Goal: Task Accomplishment & Management: Use online tool/utility

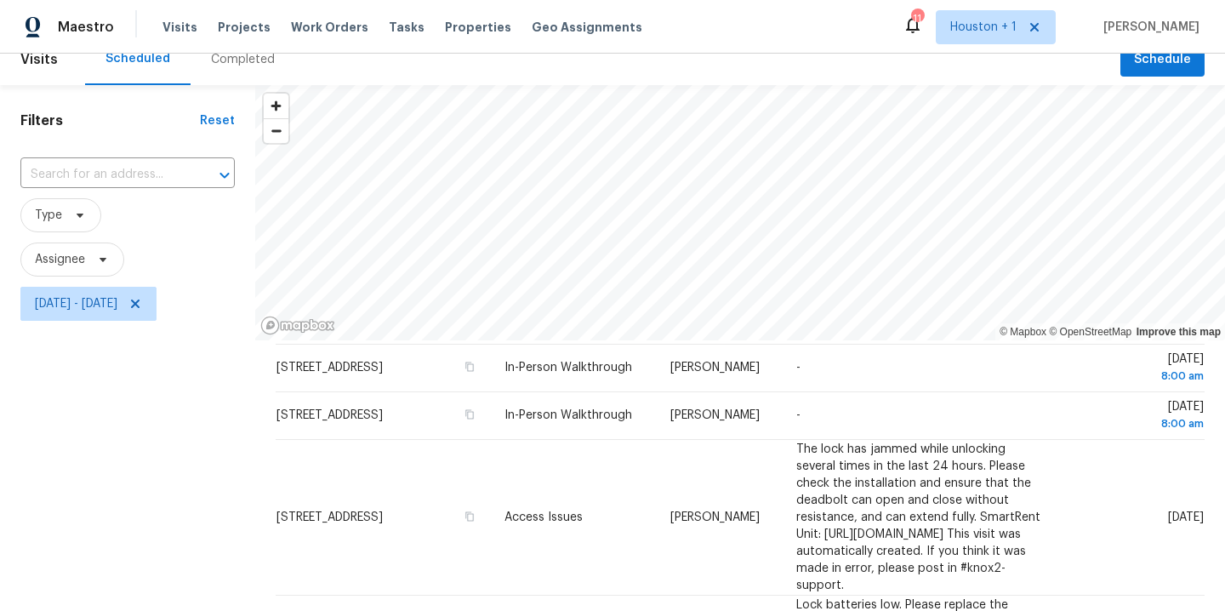
scroll to position [91, 0]
click at [139, 303] on icon at bounding box center [135, 303] width 9 height 9
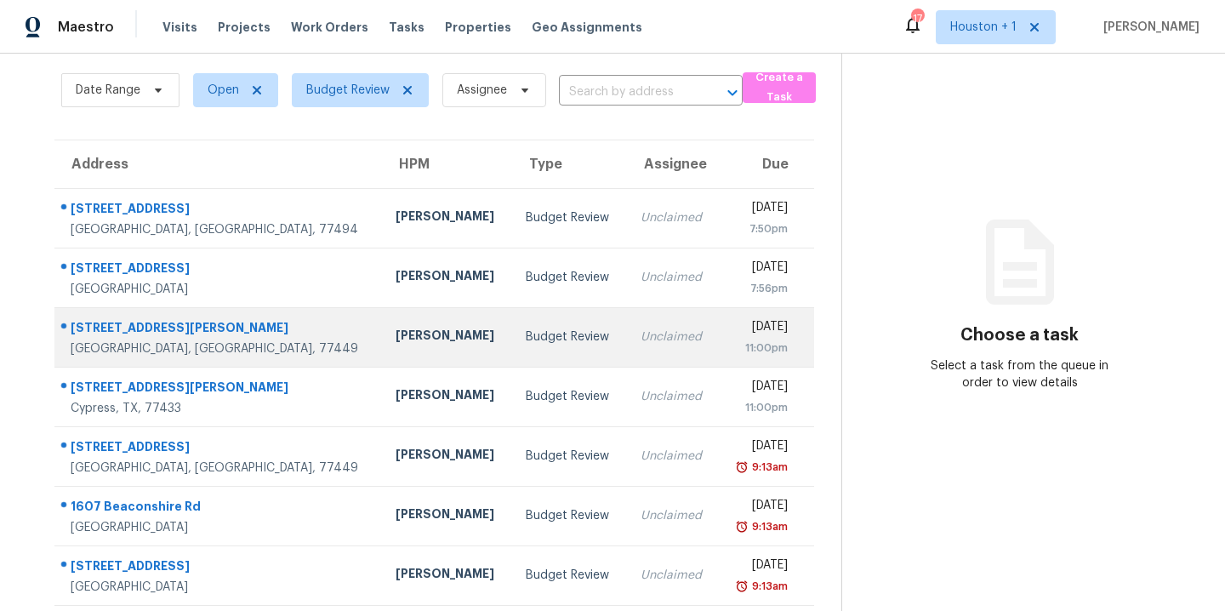
scroll to position [77, 0]
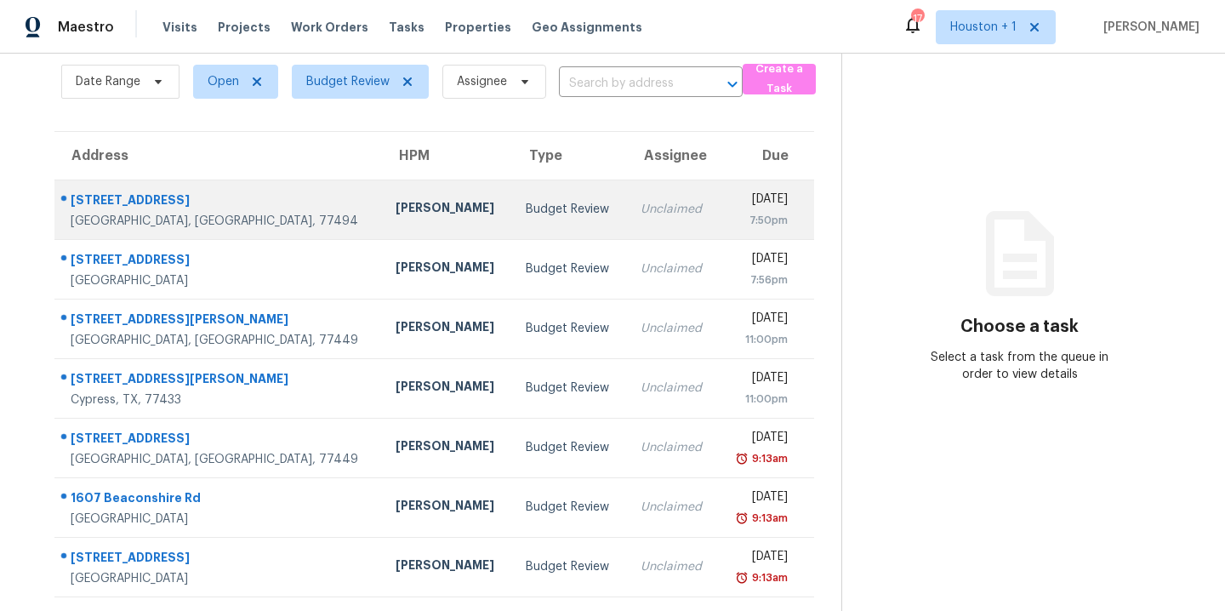
click at [395, 207] on div "[PERSON_NAME]" at bounding box center [446, 209] width 103 height 21
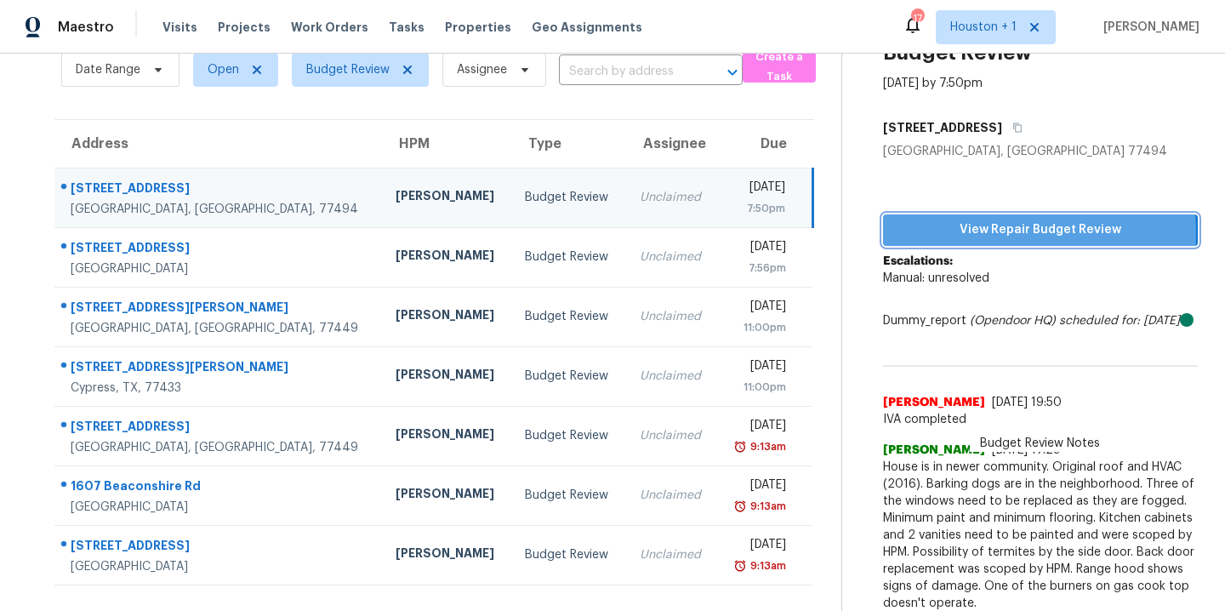
click at [954, 231] on span "View Repair Budget Review" at bounding box center [1039, 229] width 287 height 21
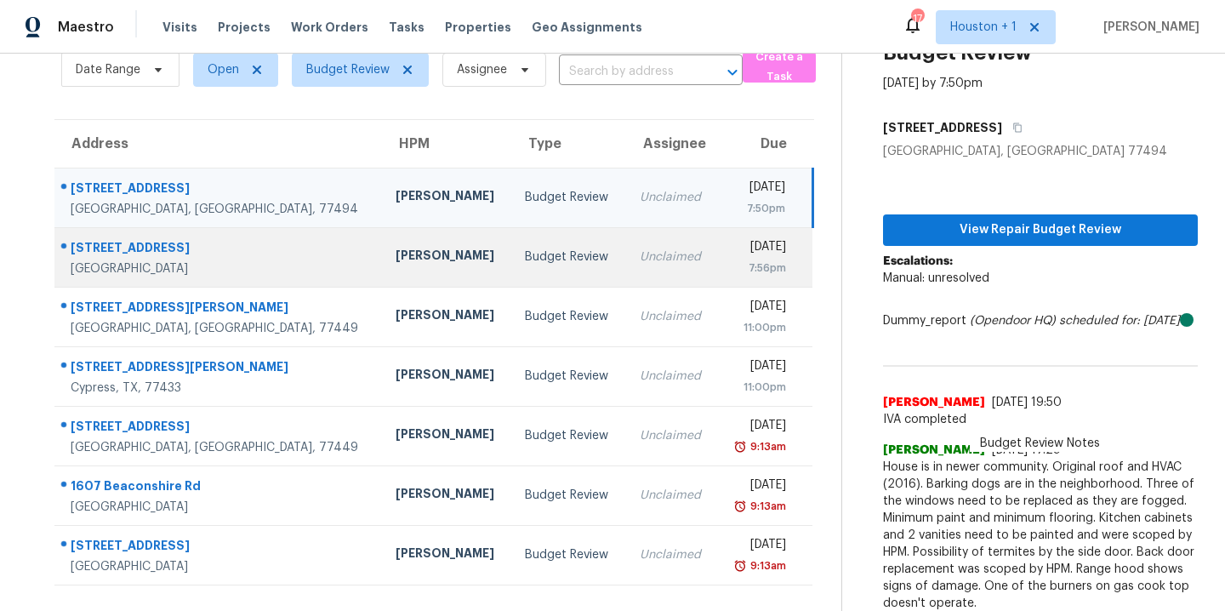
click at [395, 264] on div "Andy Taylor" at bounding box center [446, 257] width 103 height 21
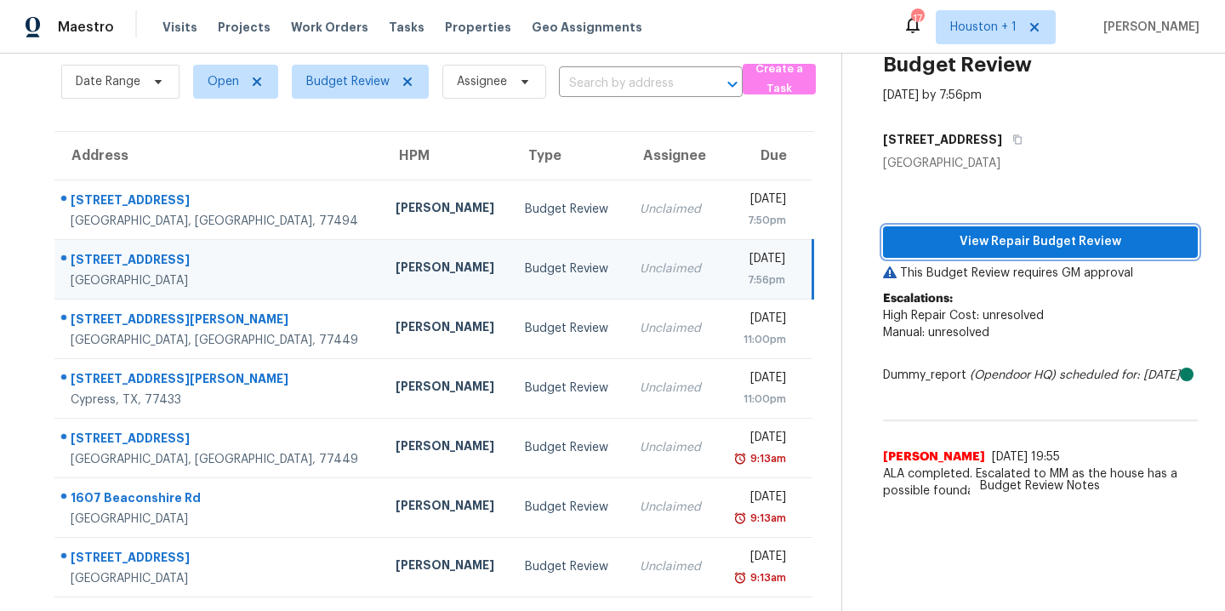
click at [1012, 232] on span "View Repair Budget Review" at bounding box center [1039, 241] width 287 height 21
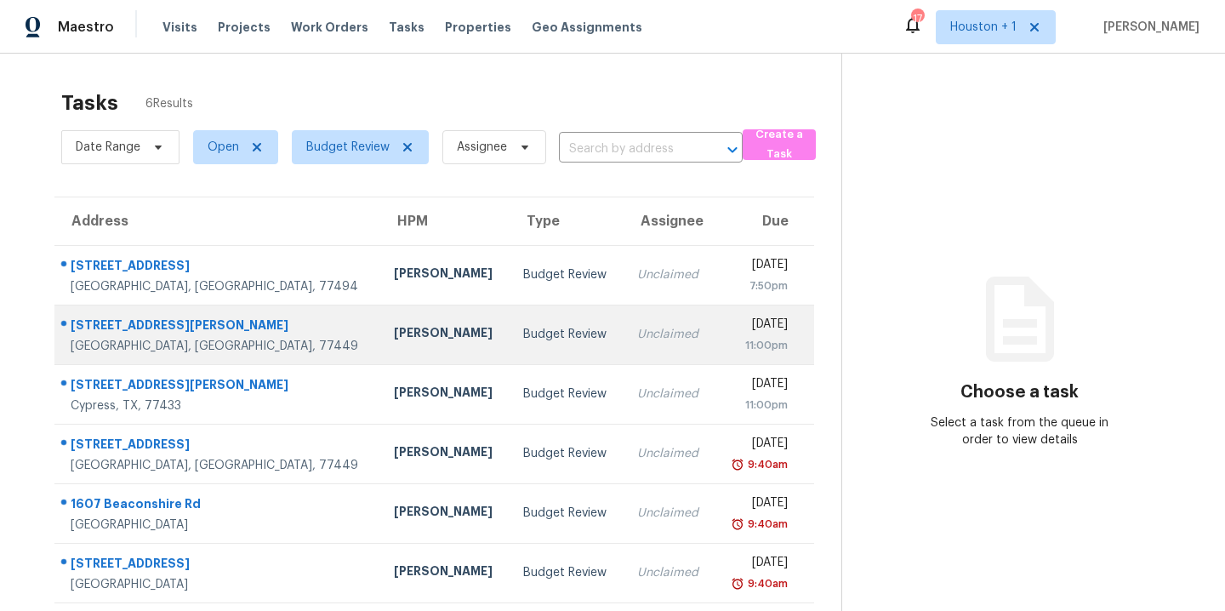
click at [394, 333] on div "[PERSON_NAME]" at bounding box center [445, 334] width 102 height 21
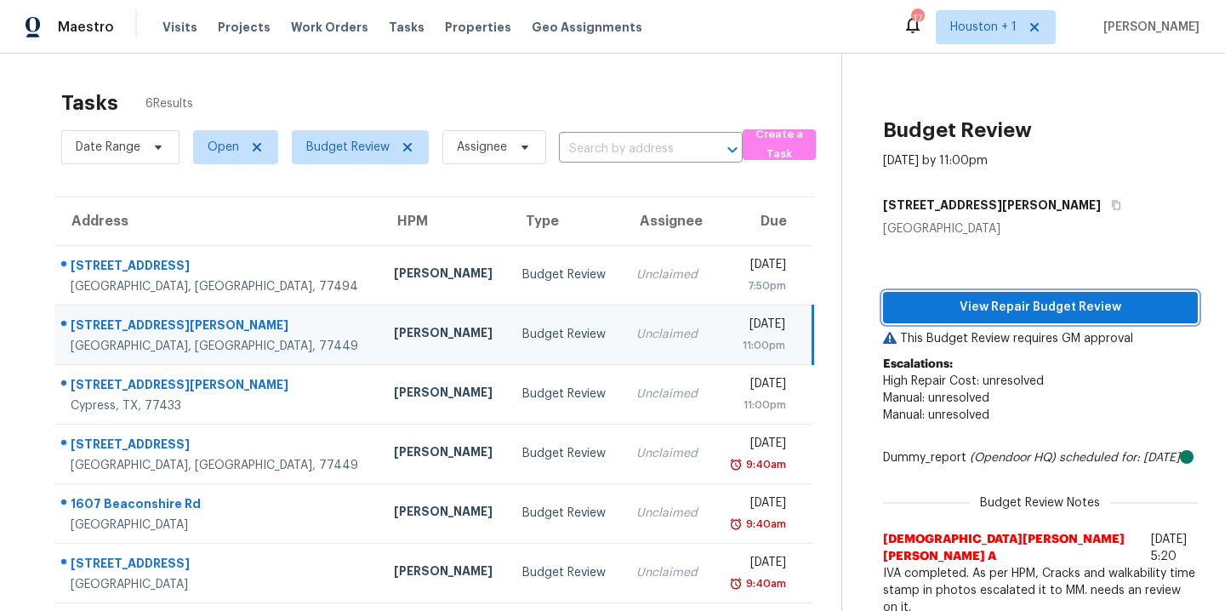
click at [987, 306] on span "View Repair Budget Review" at bounding box center [1039, 307] width 287 height 21
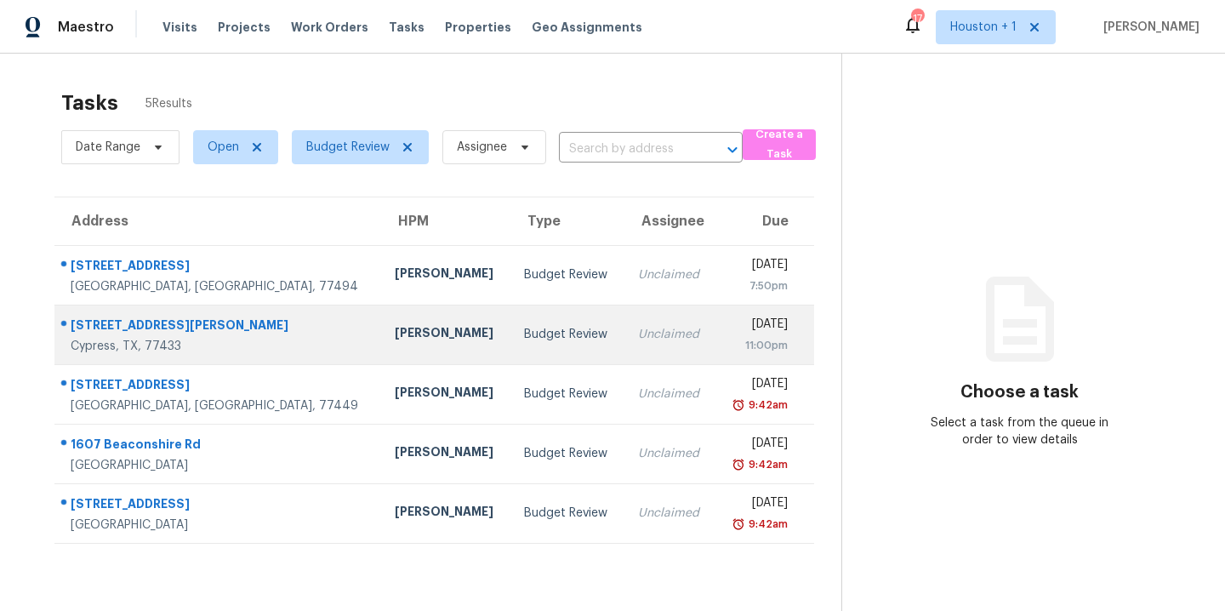
click at [402, 326] on div "[PERSON_NAME]" at bounding box center [446, 334] width 102 height 21
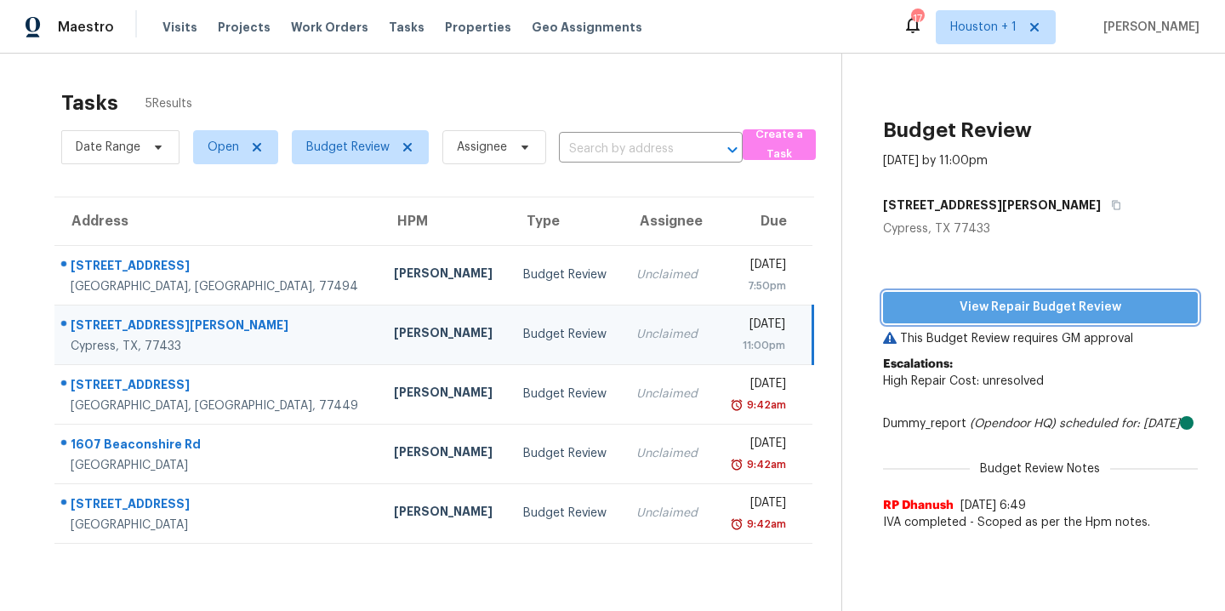
click at [1034, 309] on span "View Repair Budget Review" at bounding box center [1039, 307] width 287 height 21
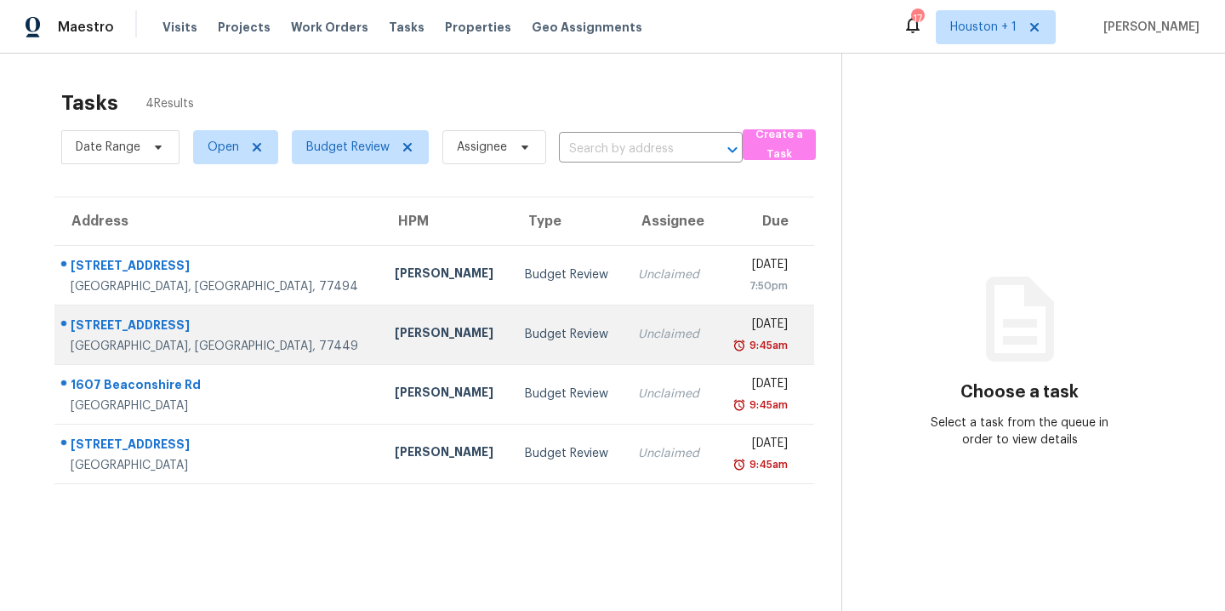
click at [395, 325] on div "[PERSON_NAME]" at bounding box center [446, 334] width 102 height 21
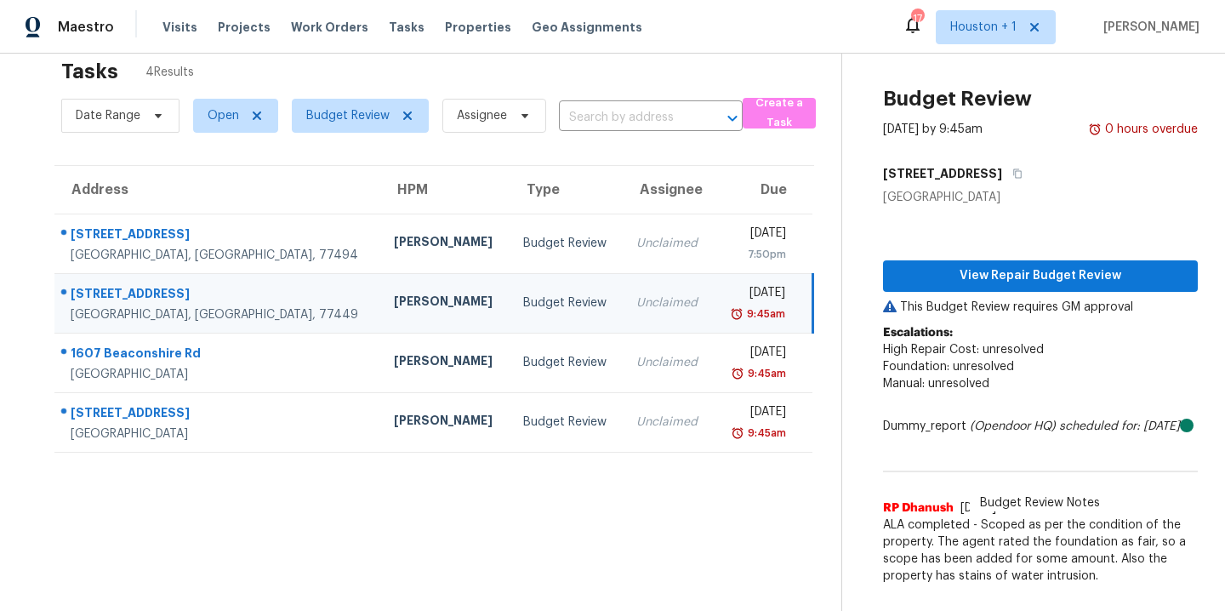
scroll to position [66, 0]
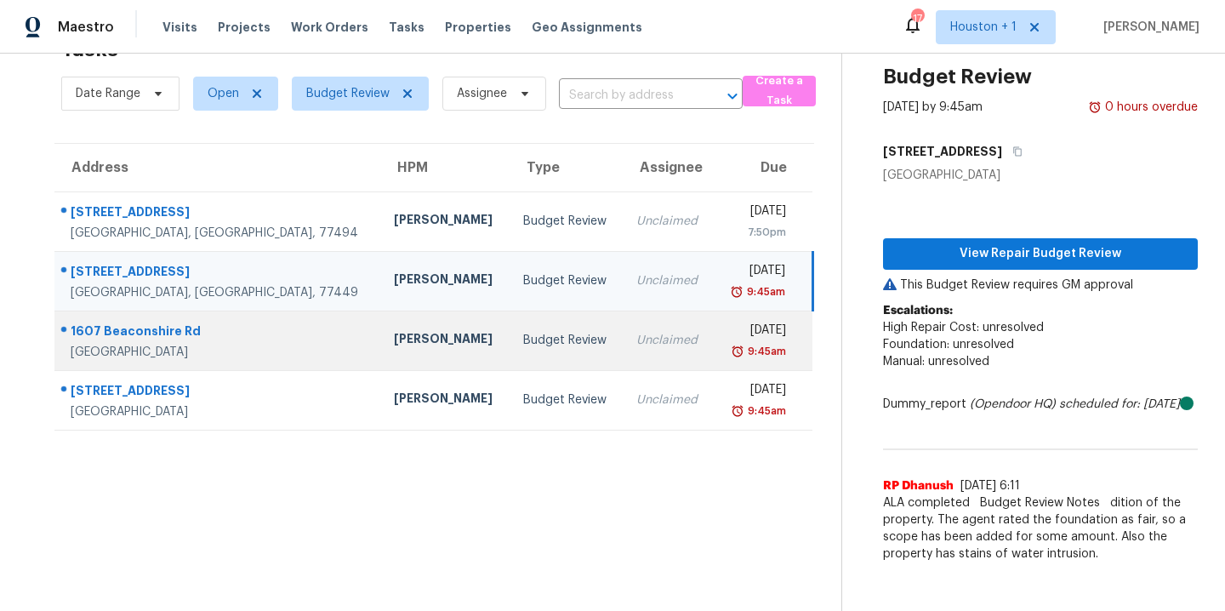
click at [141, 327] on div "1607 Beaconshire Rd" at bounding box center [219, 332] width 296 height 21
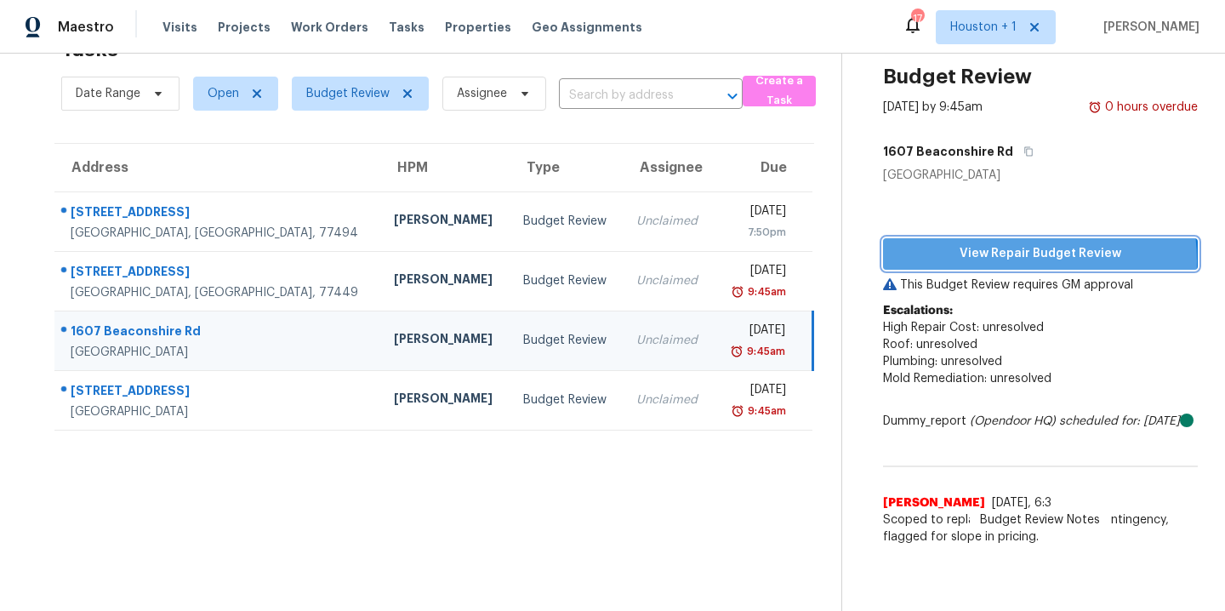
click at [989, 248] on span "View Repair Budget Review" at bounding box center [1039, 253] width 287 height 21
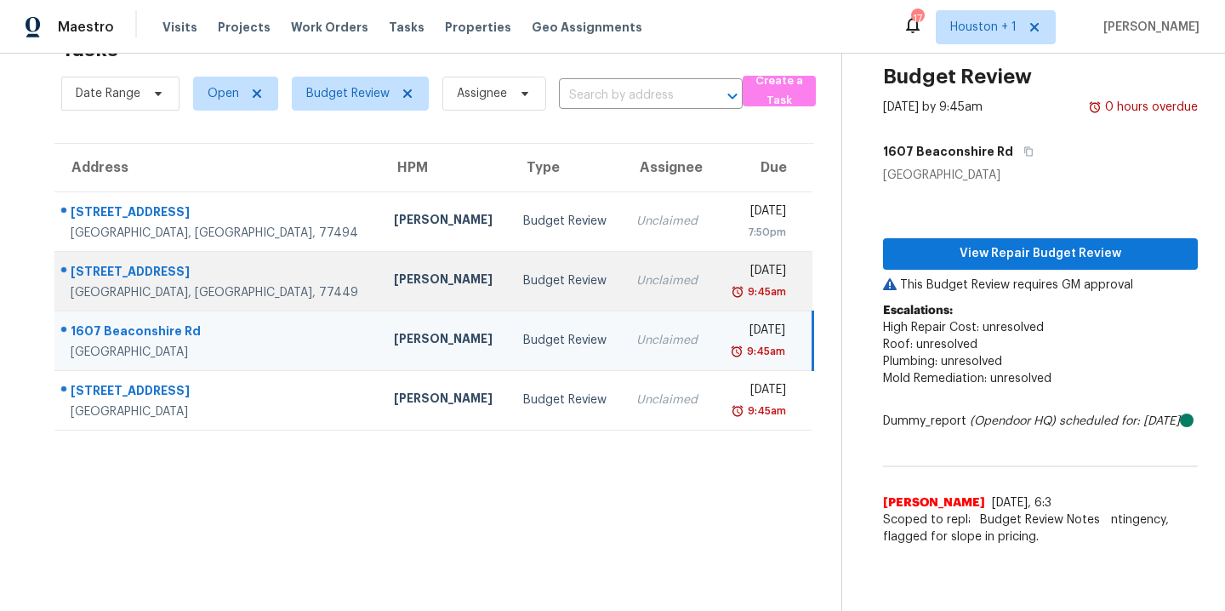
click at [204, 263] on div "19134 Mockingbird Valley Dr" at bounding box center [219, 273] width 296 height 21
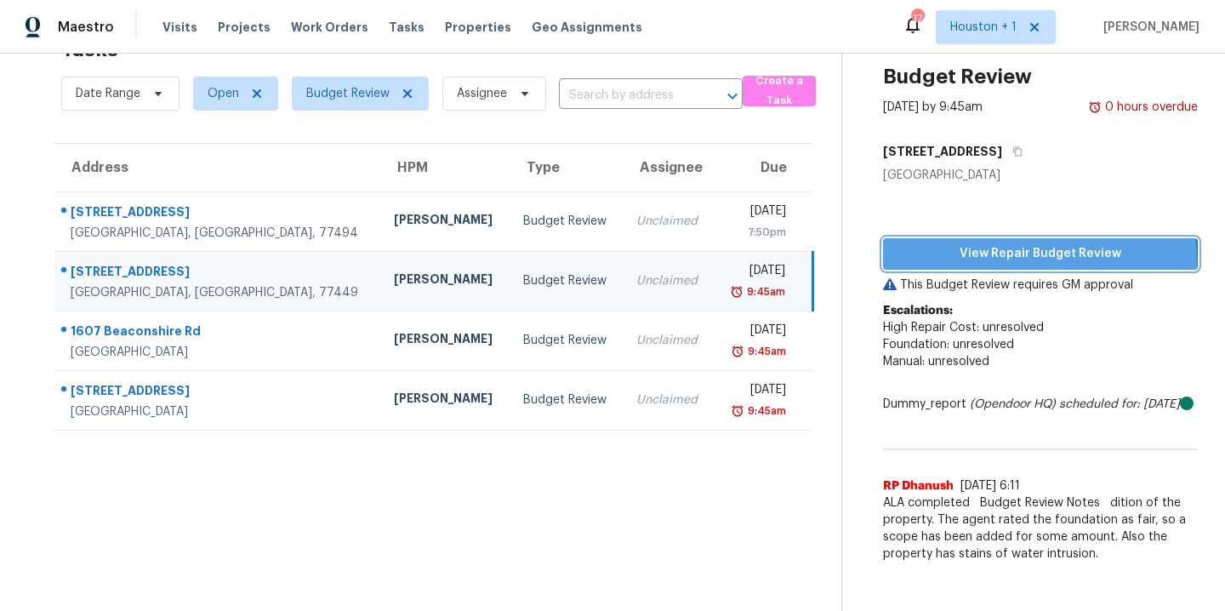
click at [954, 251] on button "View Repair Budget Review" at bounding box center [1040, 253] width 315 height 31
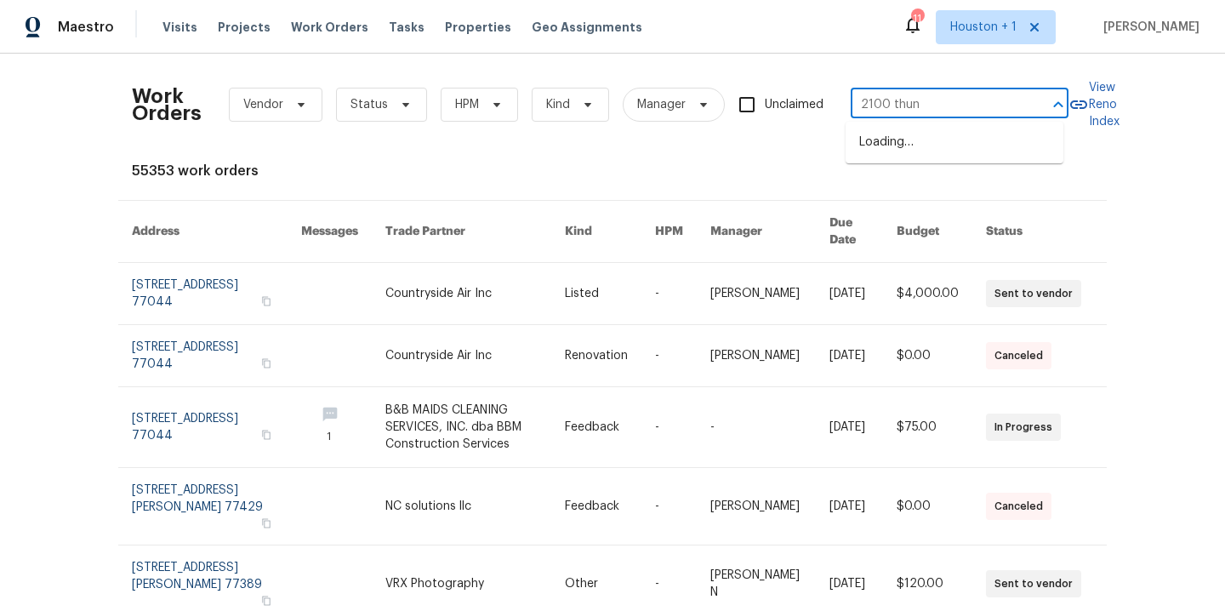
type input "2100 thund"
click at [925, 143] on li "2100 Thunderbird Dr, Harrisonville, MO 64701" at bounding box center [954, 142] width 218 height 28
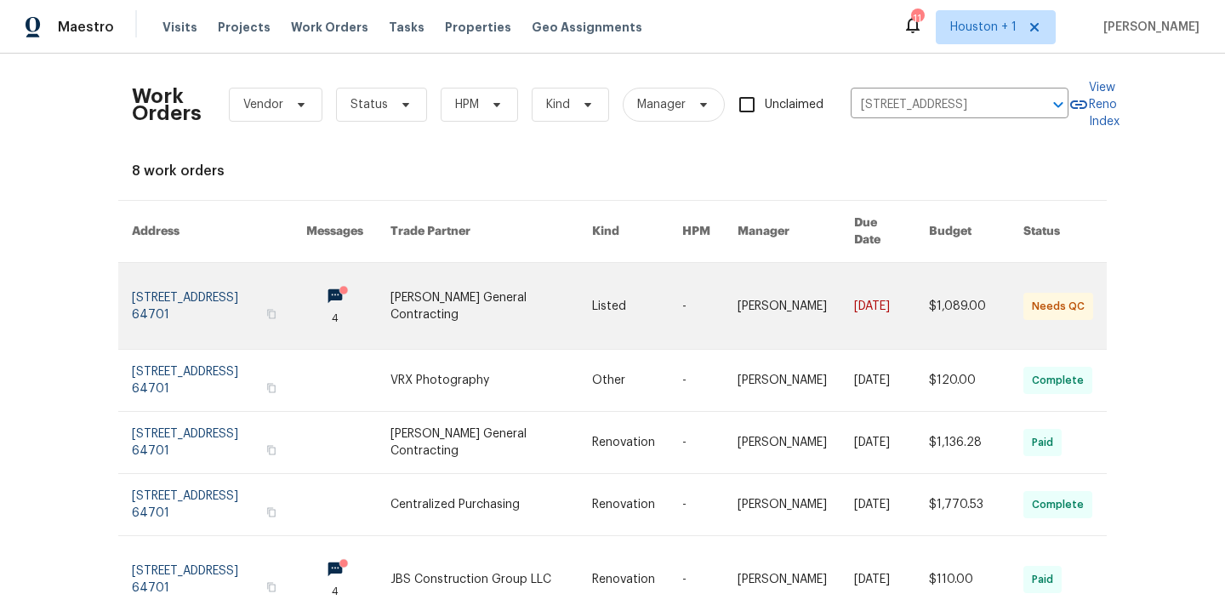
click at [481, 289] on link at bounding box center [491, 306] width 202 height 86
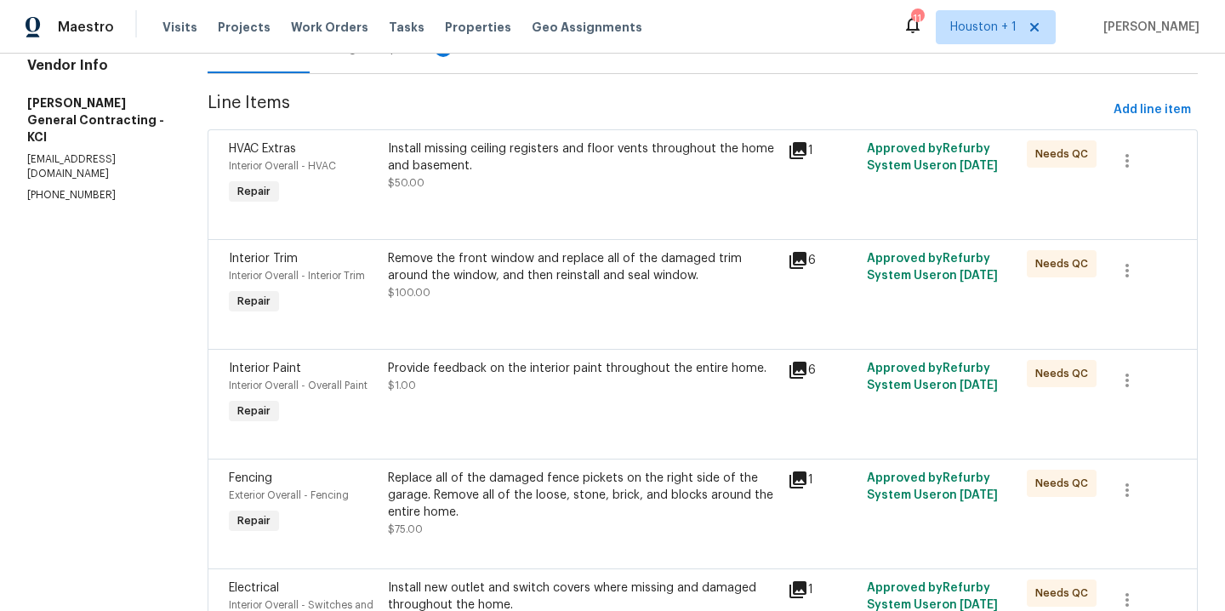
scroll to position [197, 0]
click at [1137, 108] on span "Add line item" at bounding box center [1151, 110] width 77 height 21
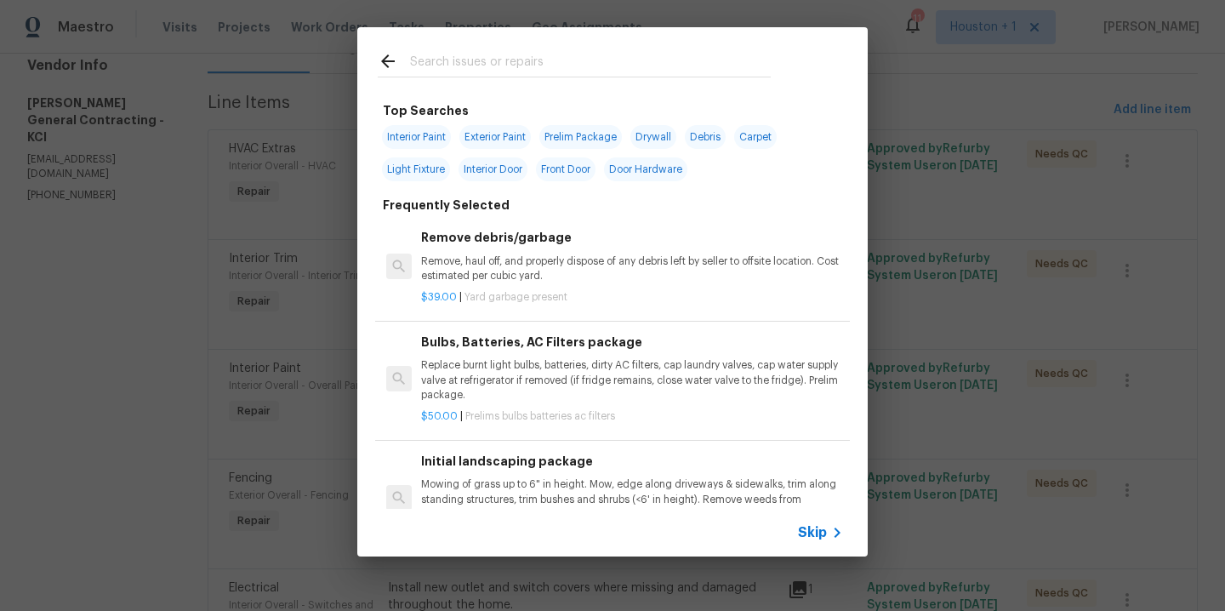
click at [418, 134] on span "Interior Paint" at bounding box center [416, 137] width 69 height 24
type input "Interior Paint"
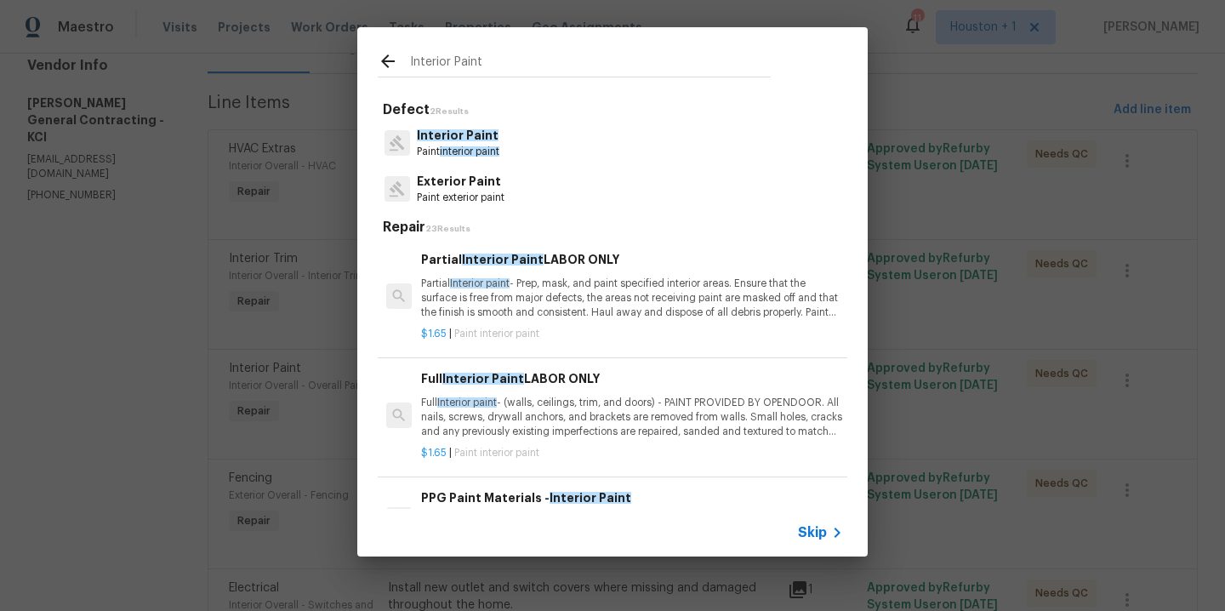
click at [447, 147] on span "interior paint" at bounding box center [470, 151] width 60 height 10
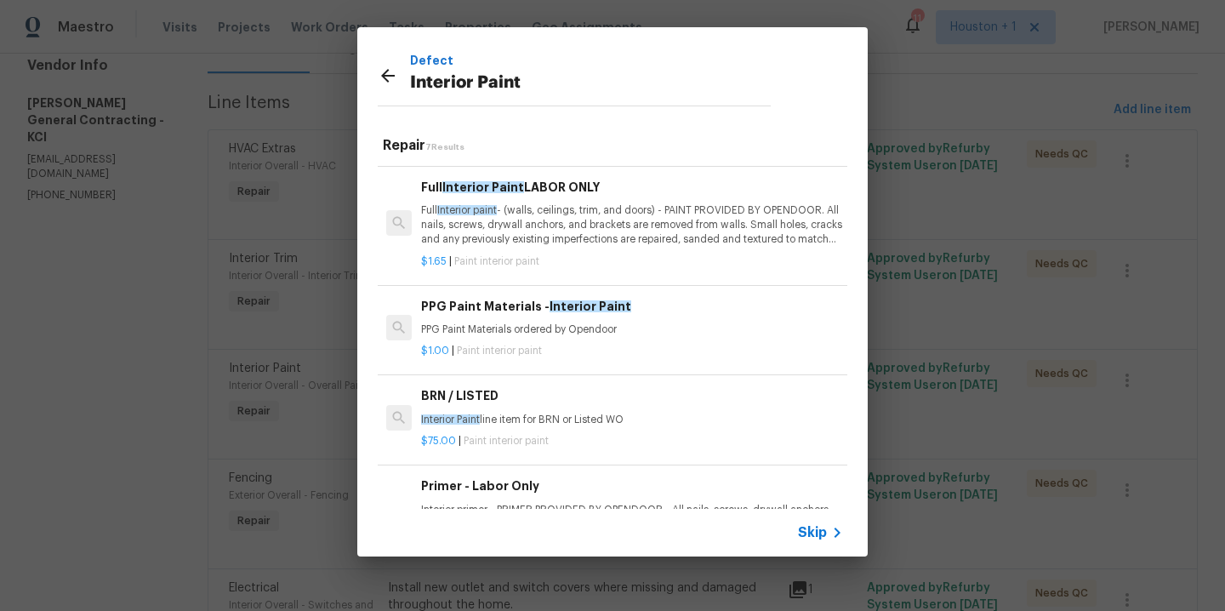
scroll to position [307, 0]
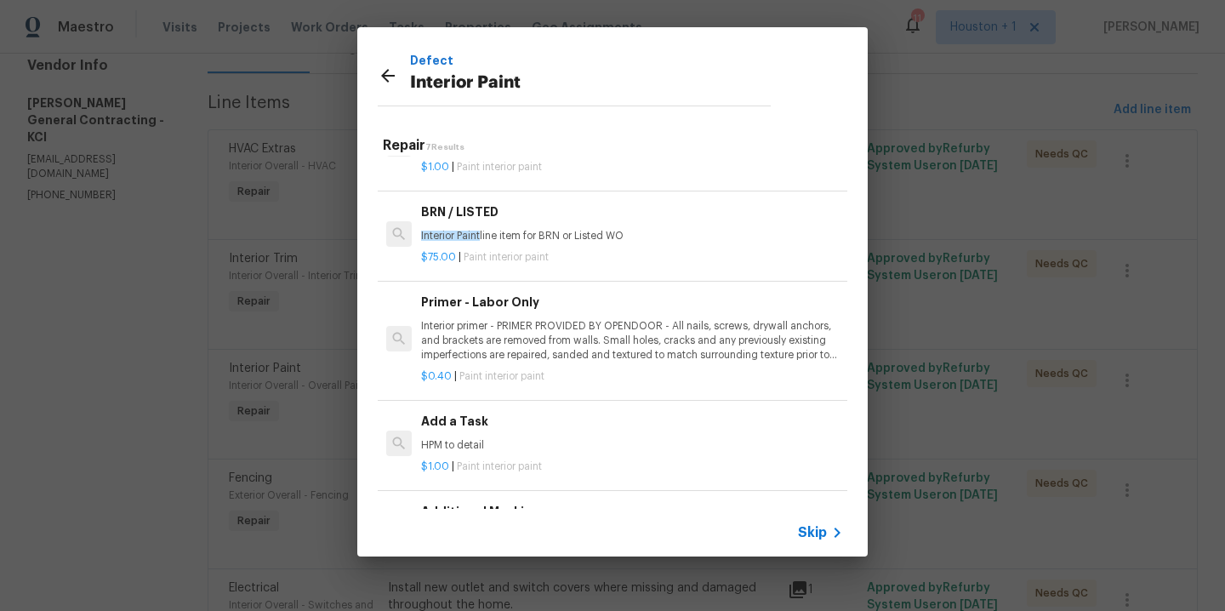
click at [495, 415] on h6 "Add a Task" at bounding box center [632, 421] width 422 height 19
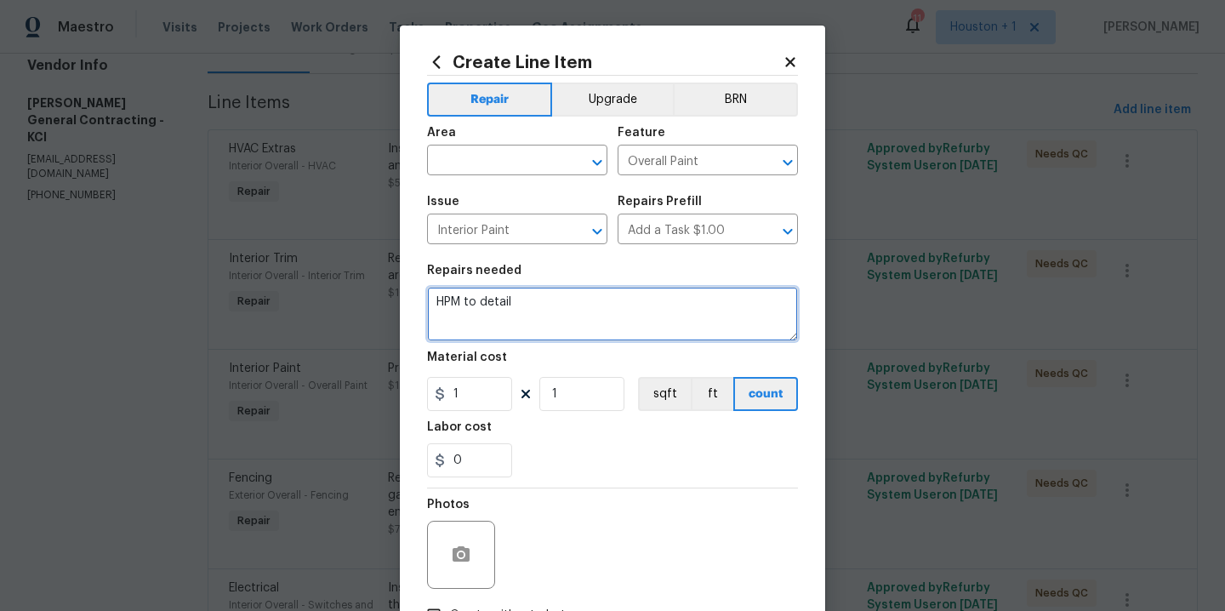
click at [551, 299] on textarea "HPM to detail" at bounding box center [612, 314] width 371 height 54
click at [551, 300] on textarea "HPM to detail" at bounding box center [612, 314] width 371 height 54
type textarea "Paint the walls that have been taped off from corner to corner."
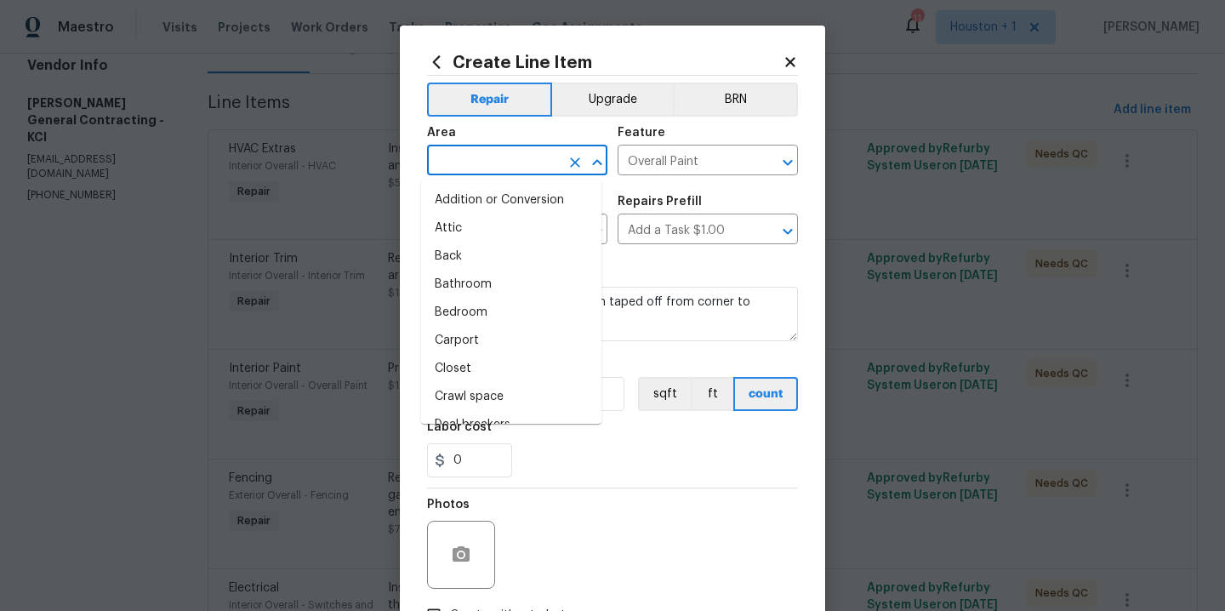
click at [509, 168] on input "text" at bounding box center [493, 162] width 133 height 26
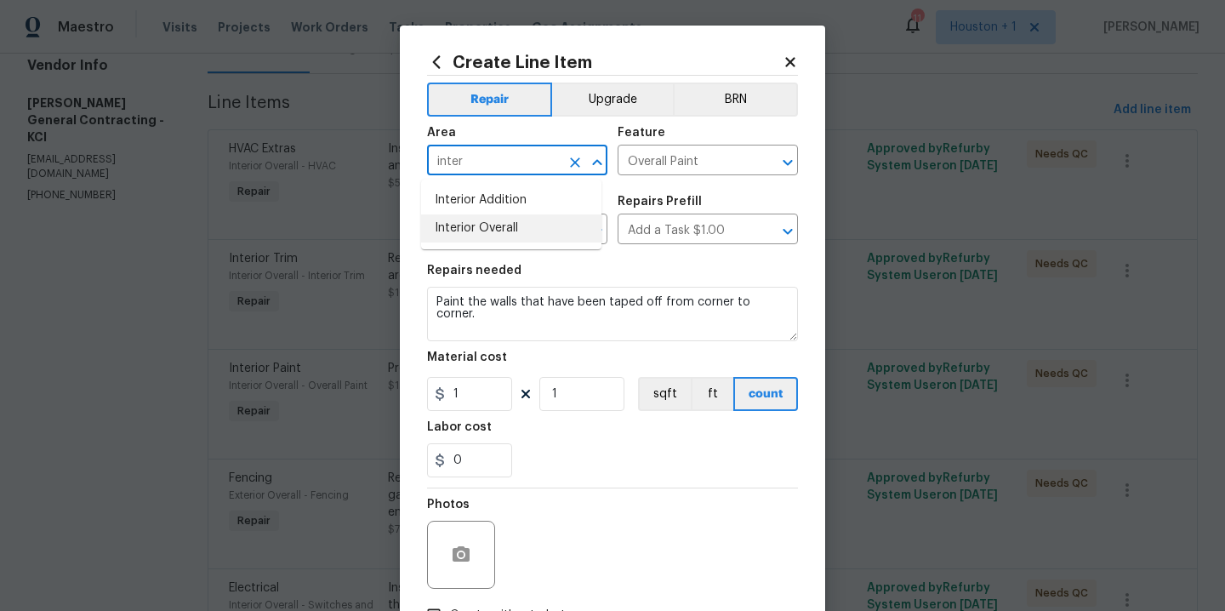
click at [520, 227] on li "Interior Overall" at bounding box center [511, 228] width 180 height 28
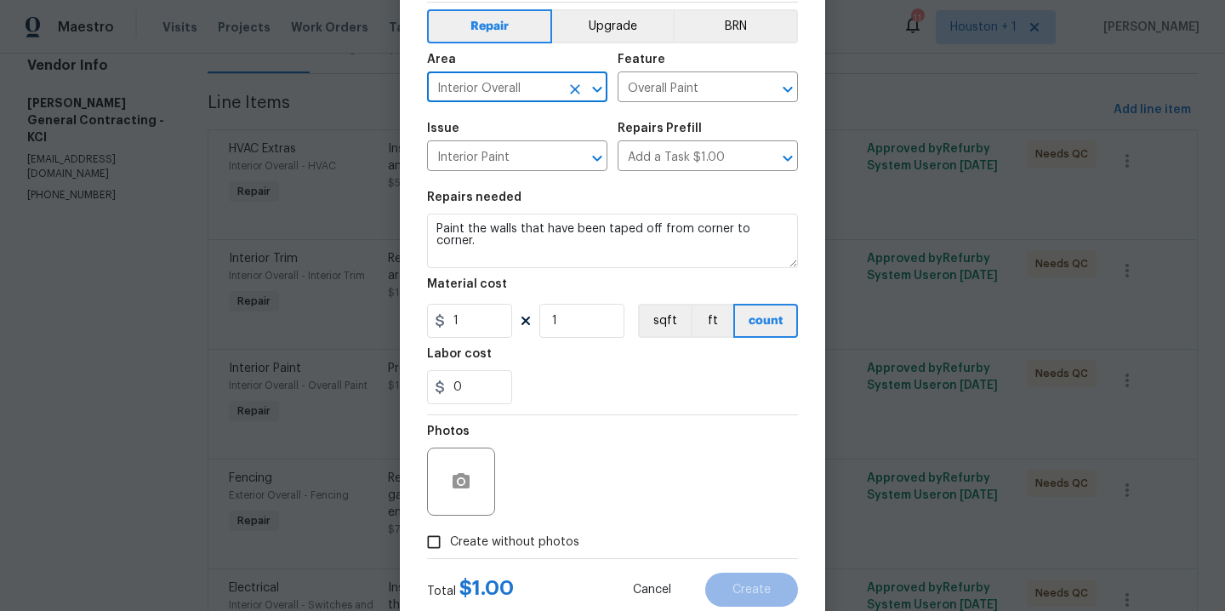
scroll to position [122, 0]
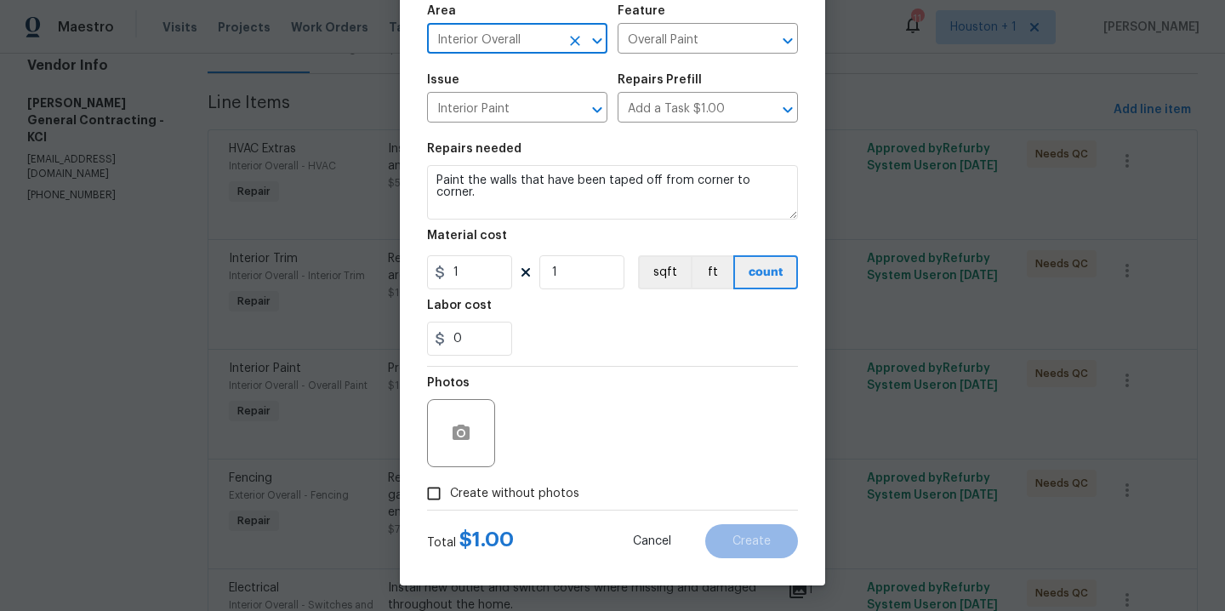
type input "Interior Overall"
click at [533, 483] on label "Create without photos" at bounding box center [499, 493] width 162 height 32
click at [450, 483] on input "Create without photos" at bounding box center [434, 493] width 32 height 32
checkbox input "true"
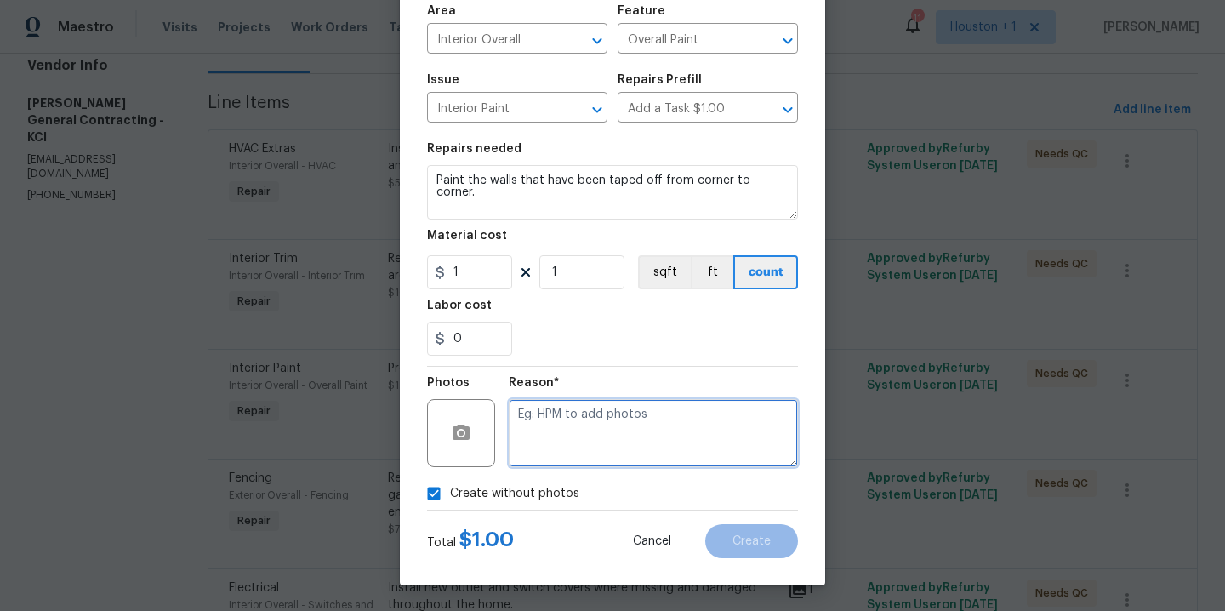
click at [612, 423] on textarea at bounding box center [653, 433] width 289 height 68
type textarea "."
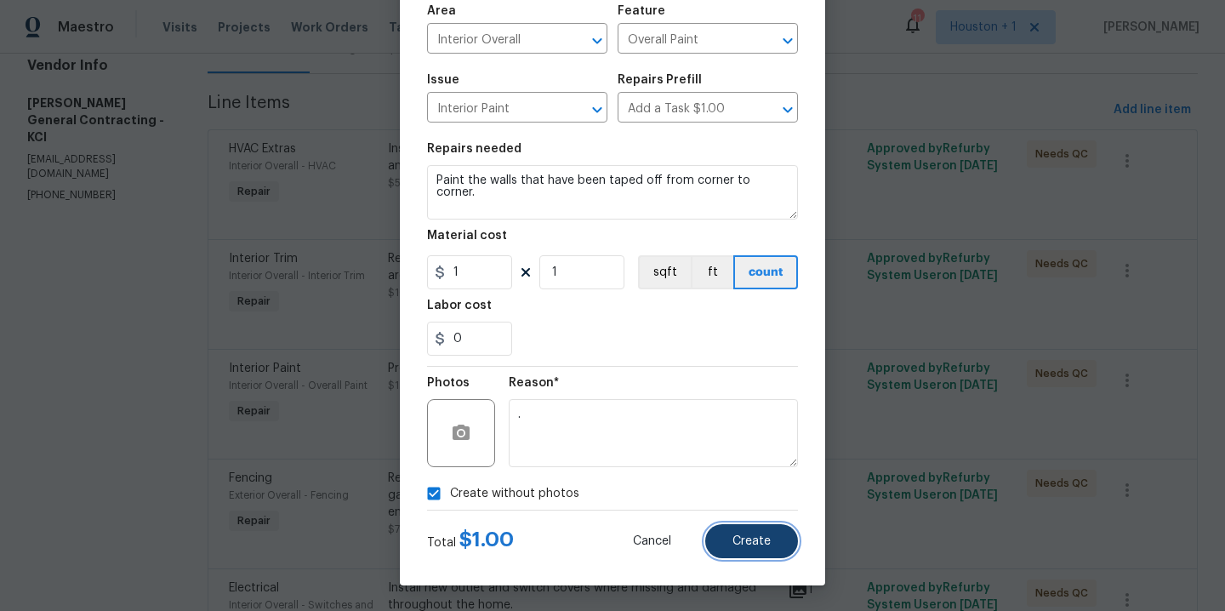
click at [708, 539] on button "Create" at bounding box center [751, 541] width 93 height 34
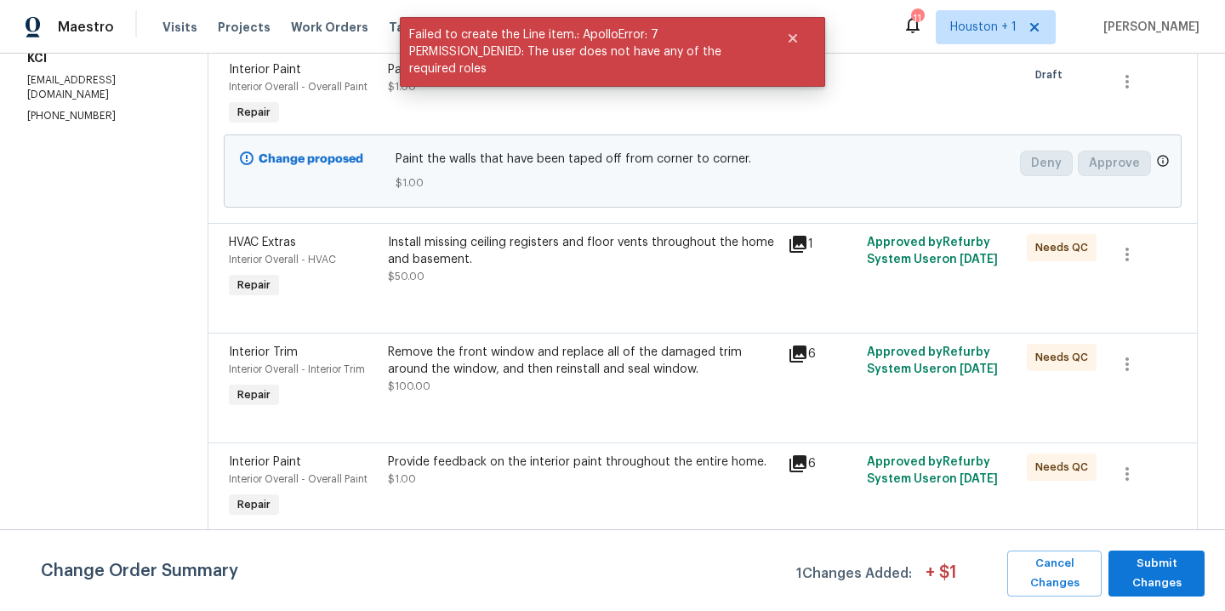
scroll to position [427, 0]
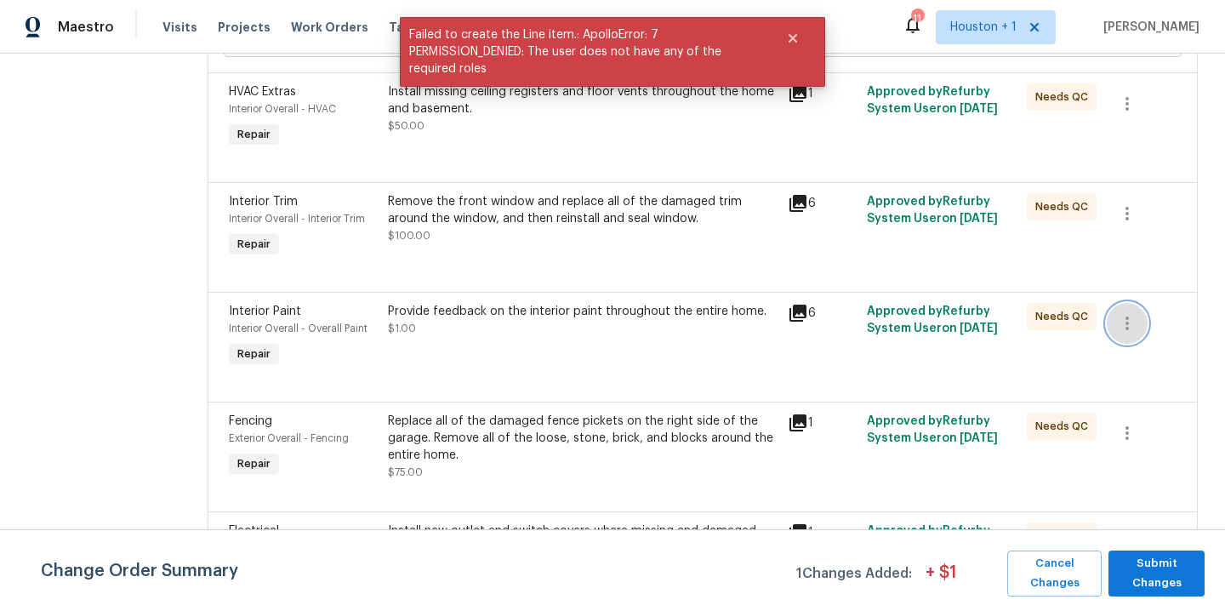
click at [1117, 330] on icon "button" at bounding box center [1127, 323] width 20 height 20
click at [1112, 331] on li "Cancel" at bounding box center [1129, 324] width 65 height 28
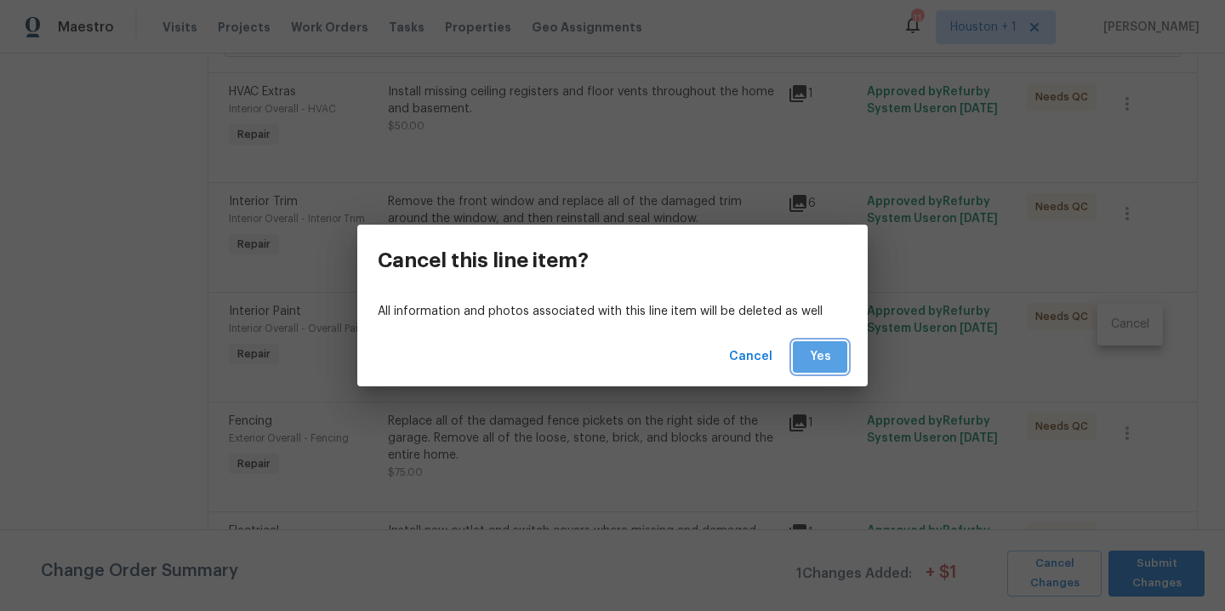
click at [813, 357] on span "Yes" at bounding box center [819, 356] width 27 height 21
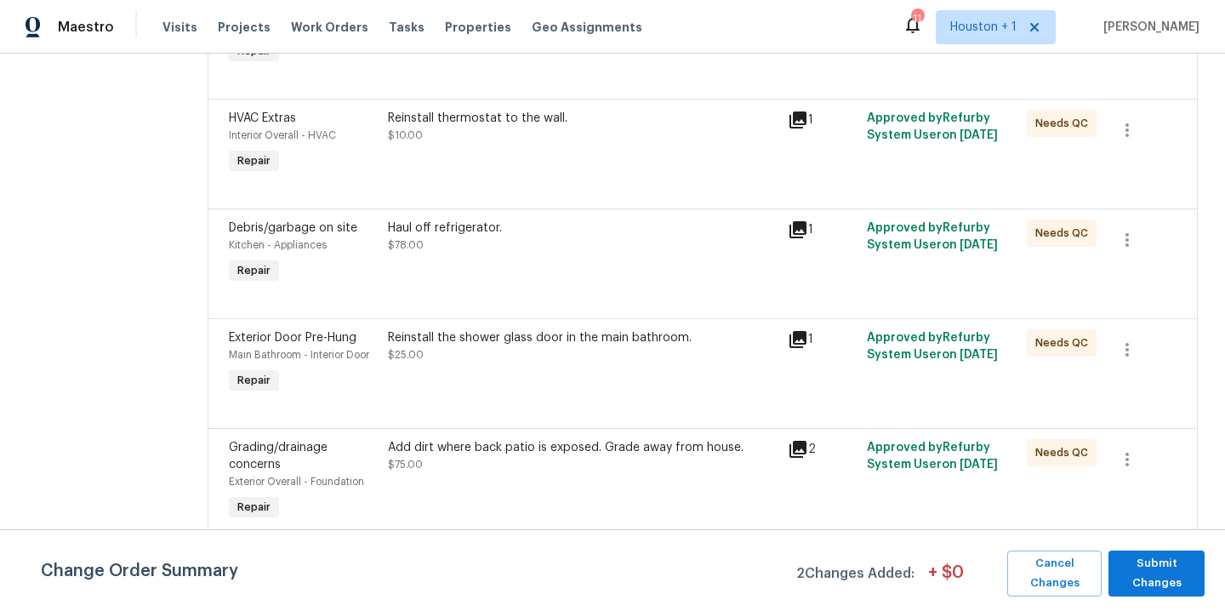
scroll to position [1290, 0]
click at [1122, 356] on icon "button" at bounding box center [1127, 349] width 20 height 20
click at [1115, 361] on li "Cancel" at bounding box center [1129, 353] width 65 height 28
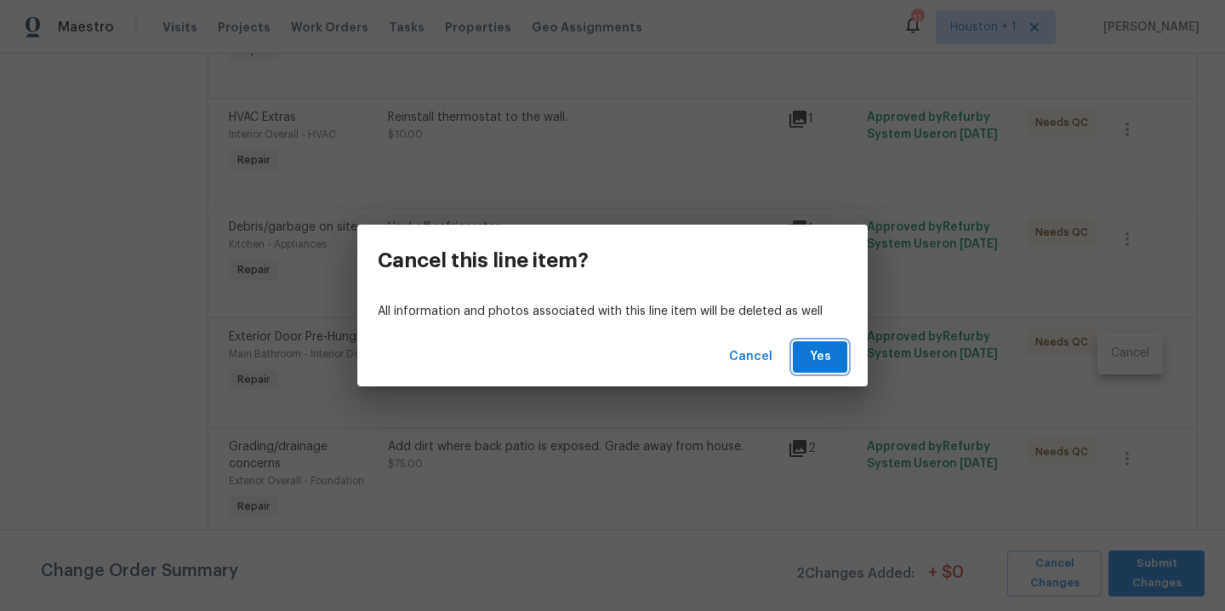
click at [820, 364] on span "Yes" at bounding box center [819, 356] width 27 height 21
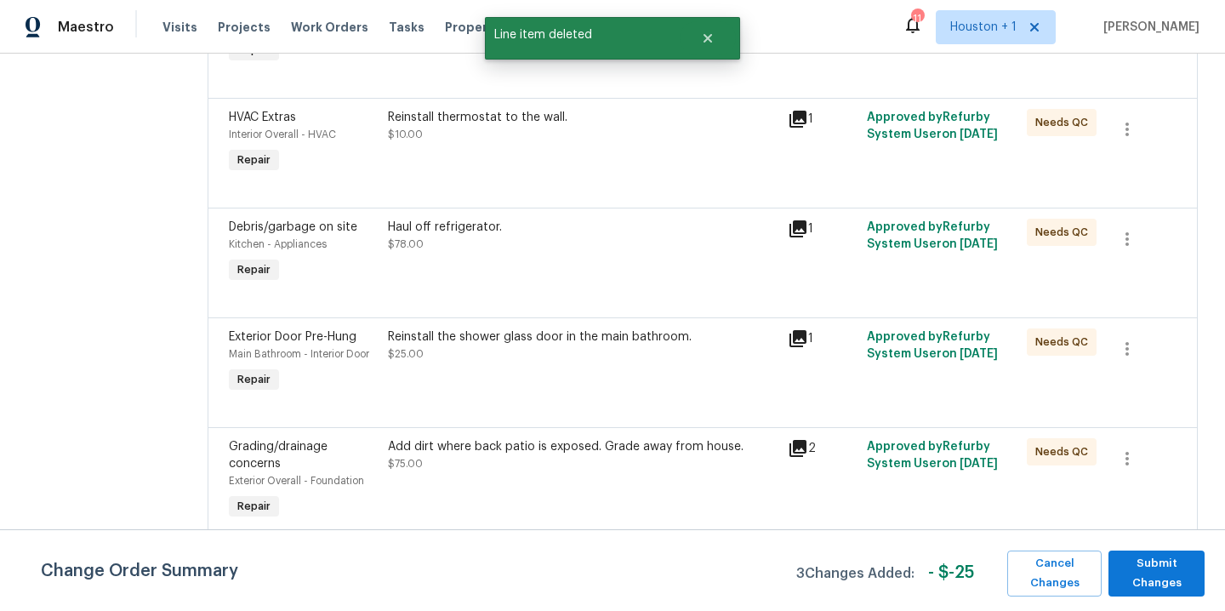
scroll to position [0, 0]
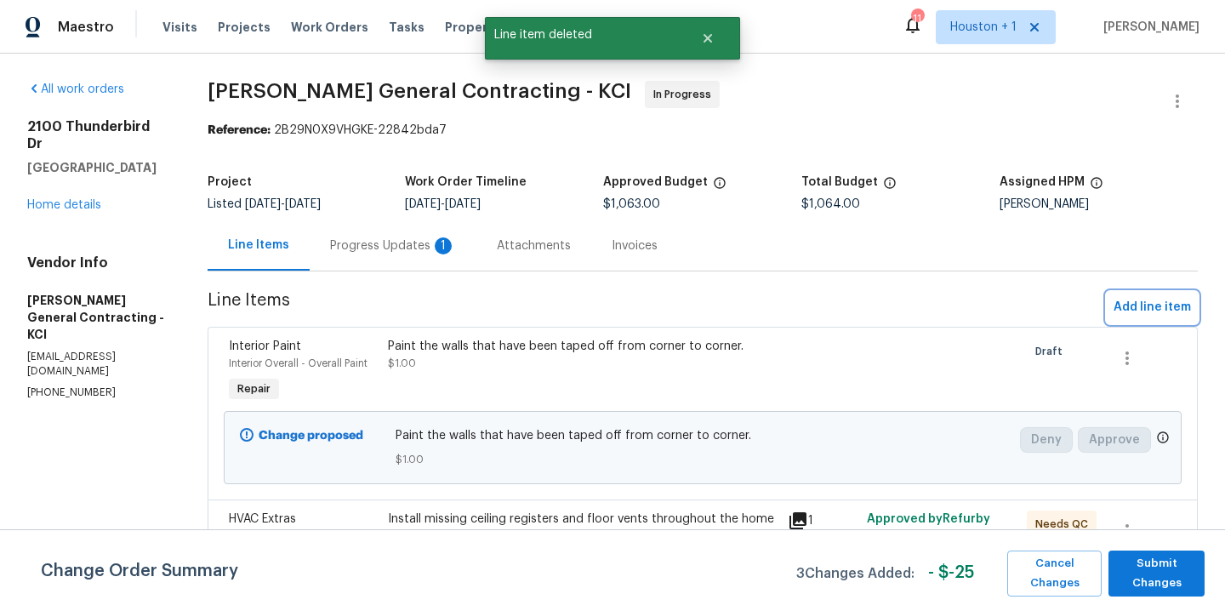
click at [1164, 304] on span "Add line item" at bounding box center [1151, 307] width 77 height 21
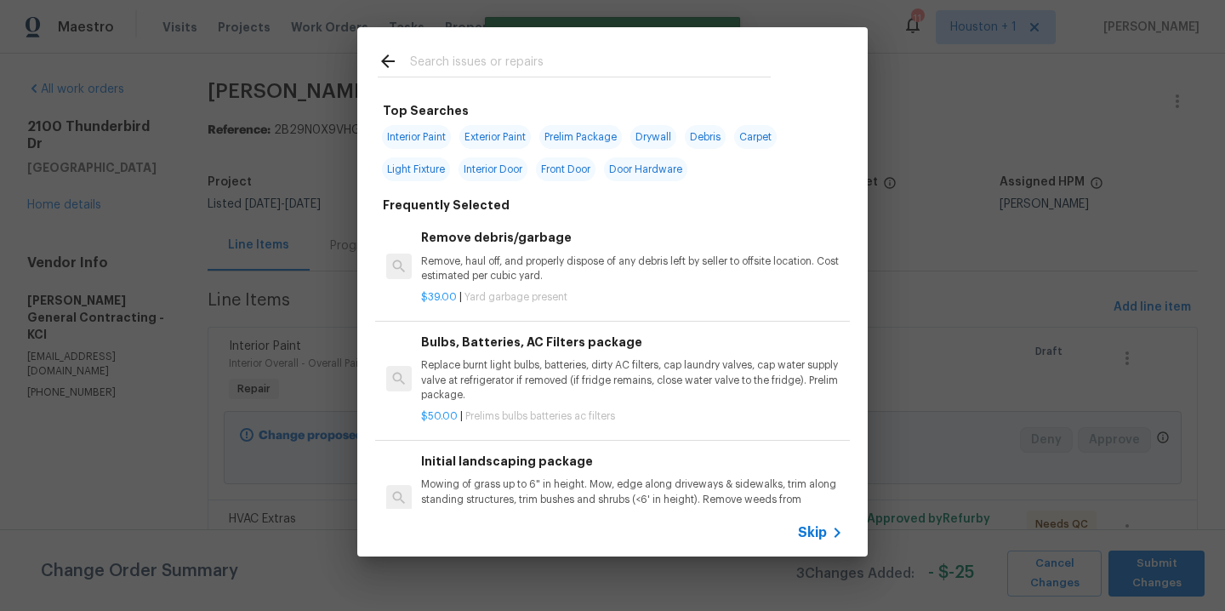
click at [537, 66] on input "text" at bounding box center [590, 64] width 361 height 26
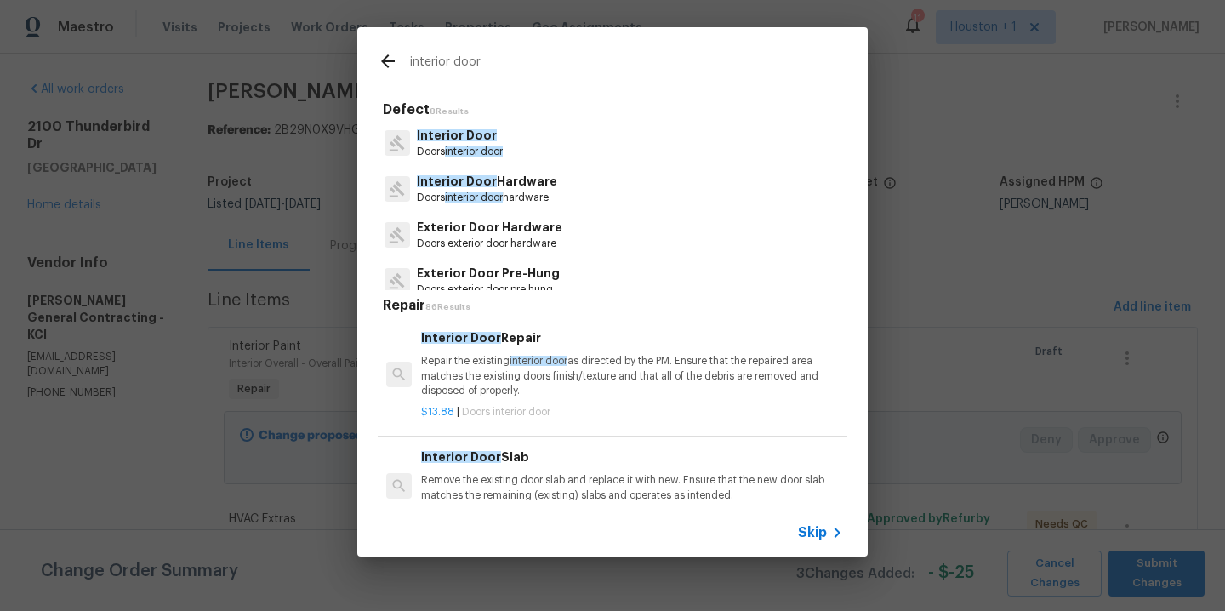
type input "interior door"
click at [461, 141] on p "Interior Door" at bounding box center [460, 136] width 86 height 18
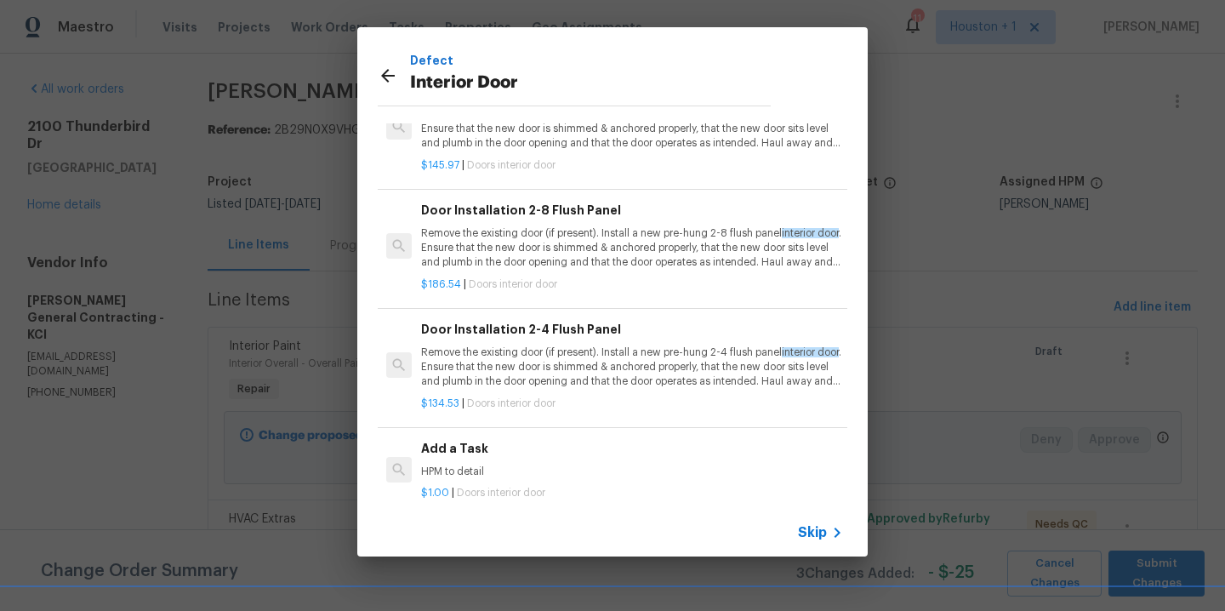
scroll to position [78, 0]
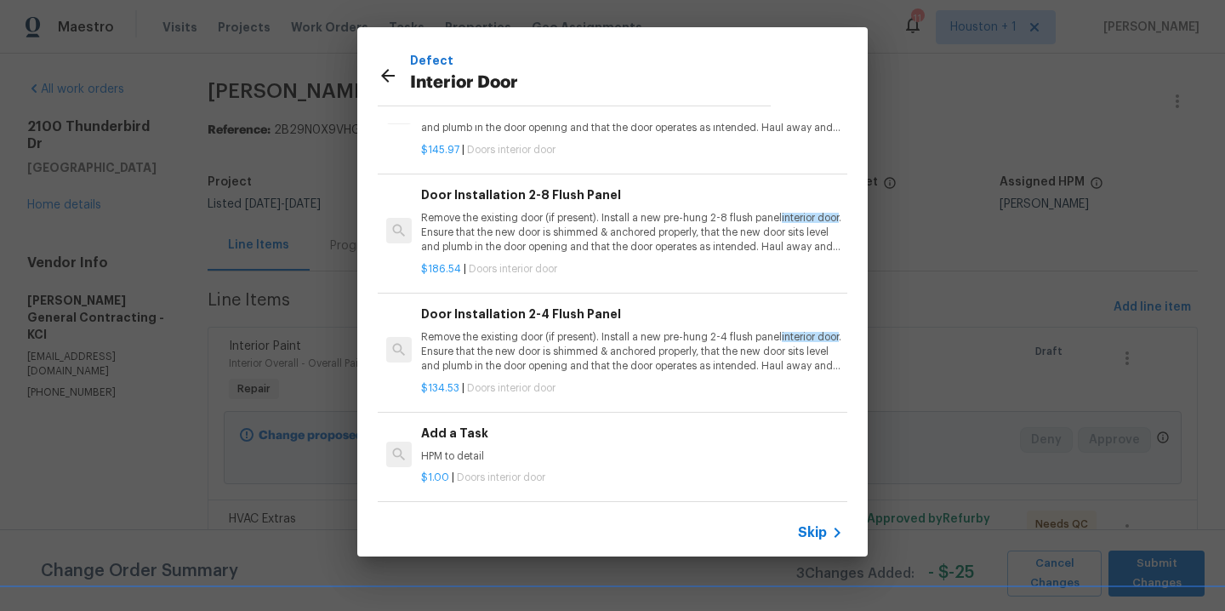
click at [491, 449] on p "HPM to detail" at bounding box center [632, 456] width 422 height 14
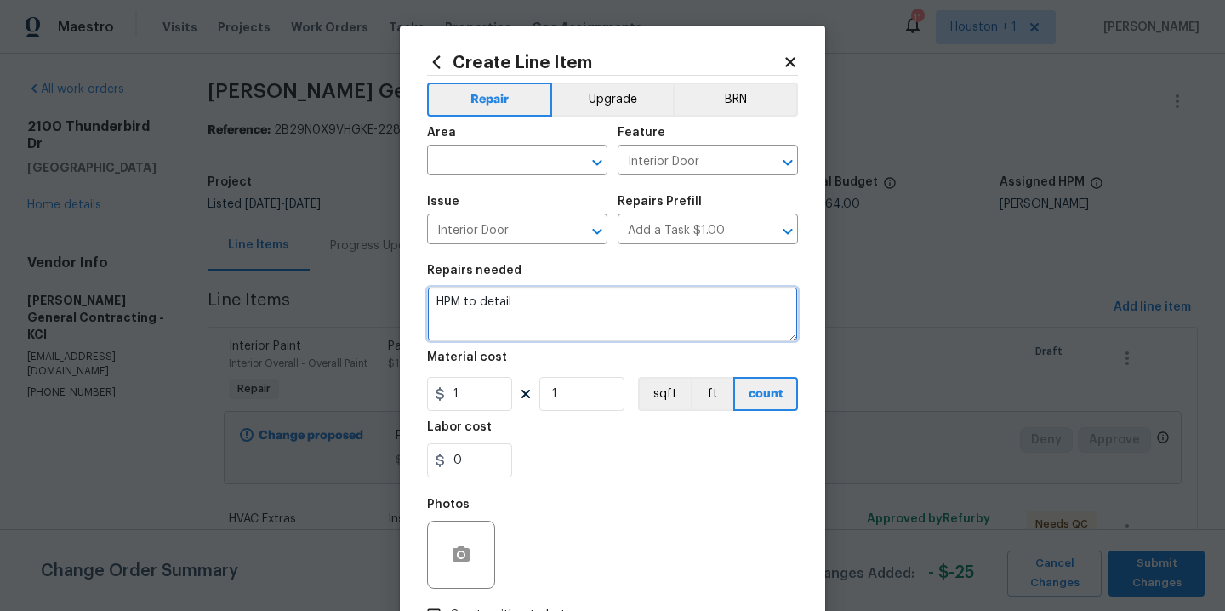
click at [558, 312] on textarea "HPM to detail" at bounding box center [612, 314] width 371 height 54
type textarea "Reinstall/adjust the the main bathroom door."
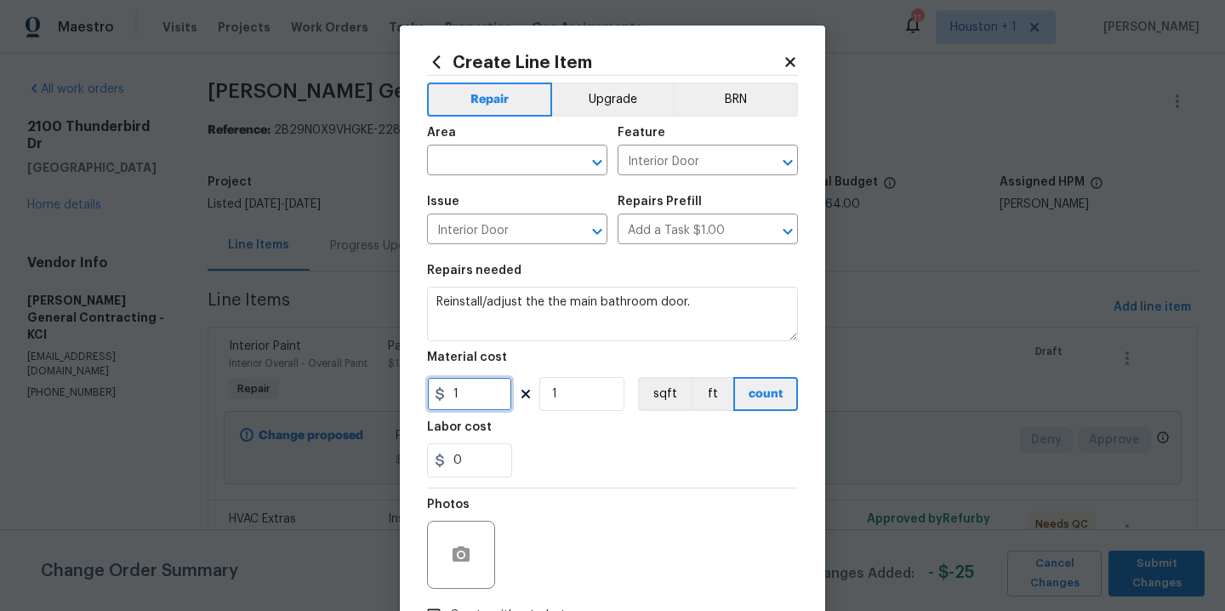
click at [479, 401] on input "1" at bounding box center [469, 394] width 85 height 34
click at [478, 401] on input "1" at bounding box center [469, 394] width 85 height 34
type input "25"
click at [503, 169] on input "text" at bounding box center [493, 162] width 133 height 26
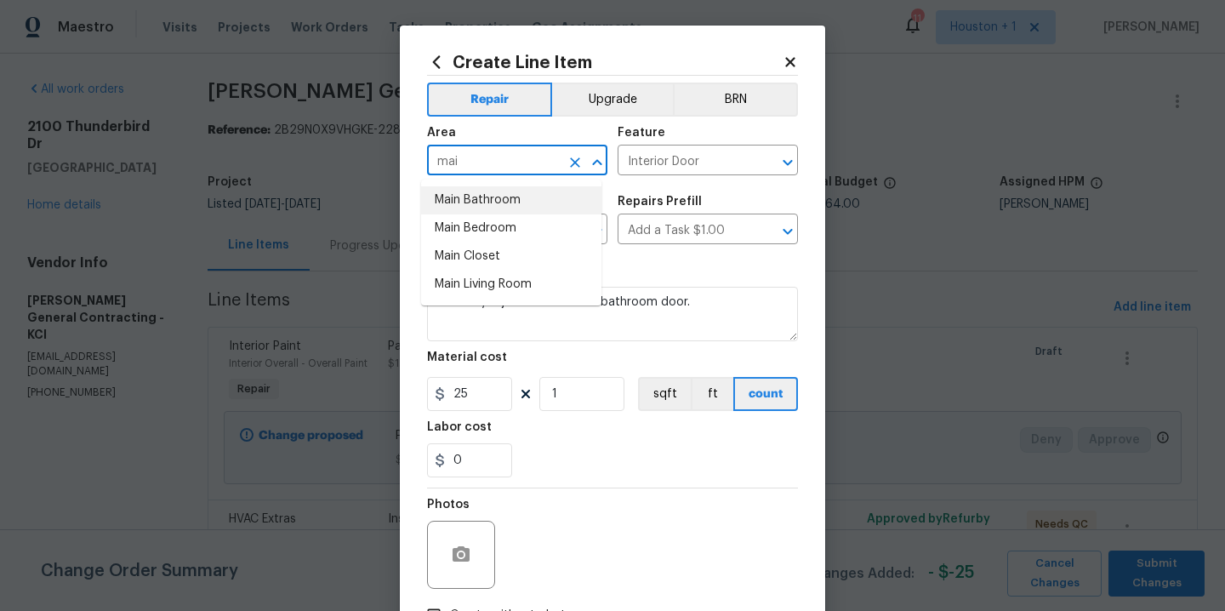
click at [508, 207] on li "Main Bathroom" at bounding box center [511, 200] width 180 height 28
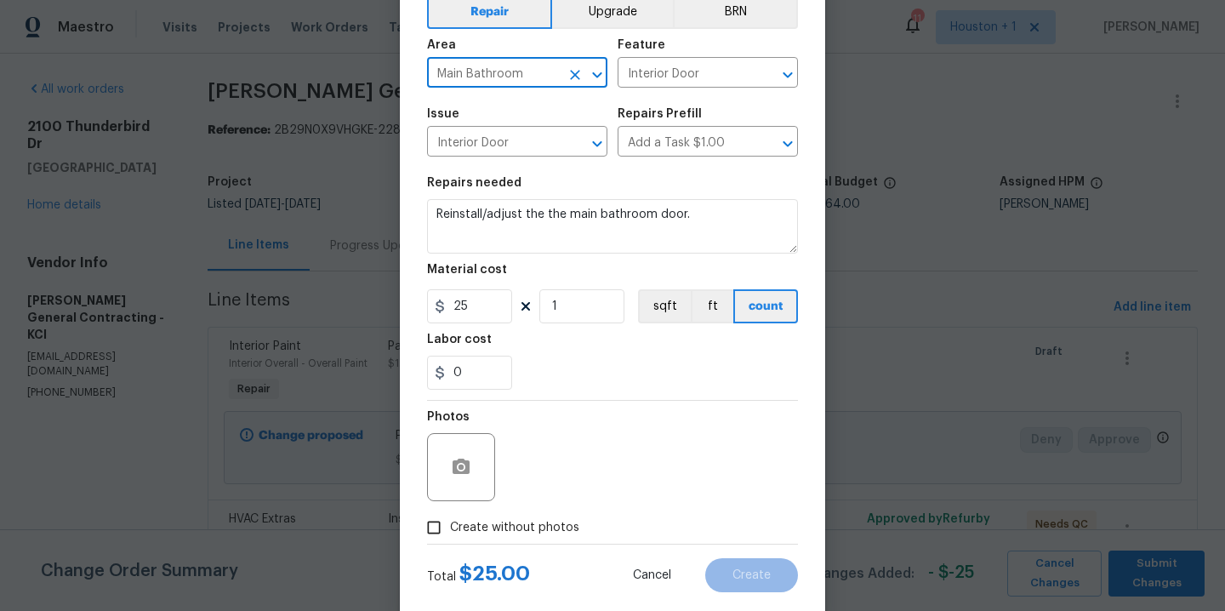
scroll to position [122, 0]
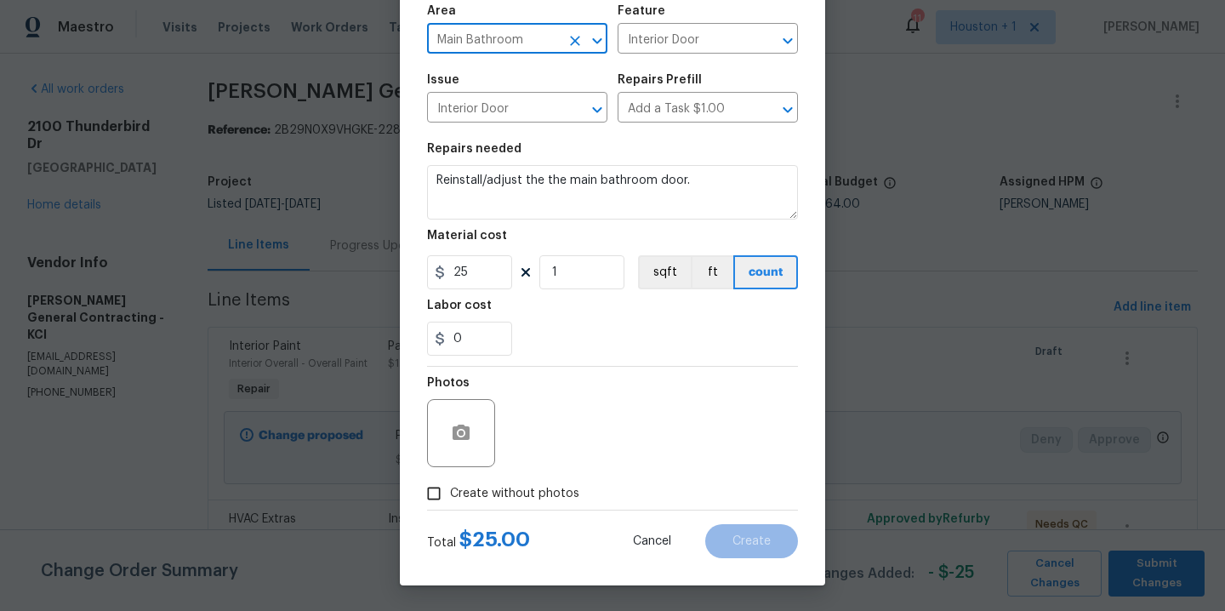
type input "Main Bathroom"
click at [526, 487] on span "Create without photos" at bounding box center [514, 494] width 129 height 18
click at [450, 487] on input "Create without photos" at bounding box center [434, 493] width 32 height 32
checkbox input "true"
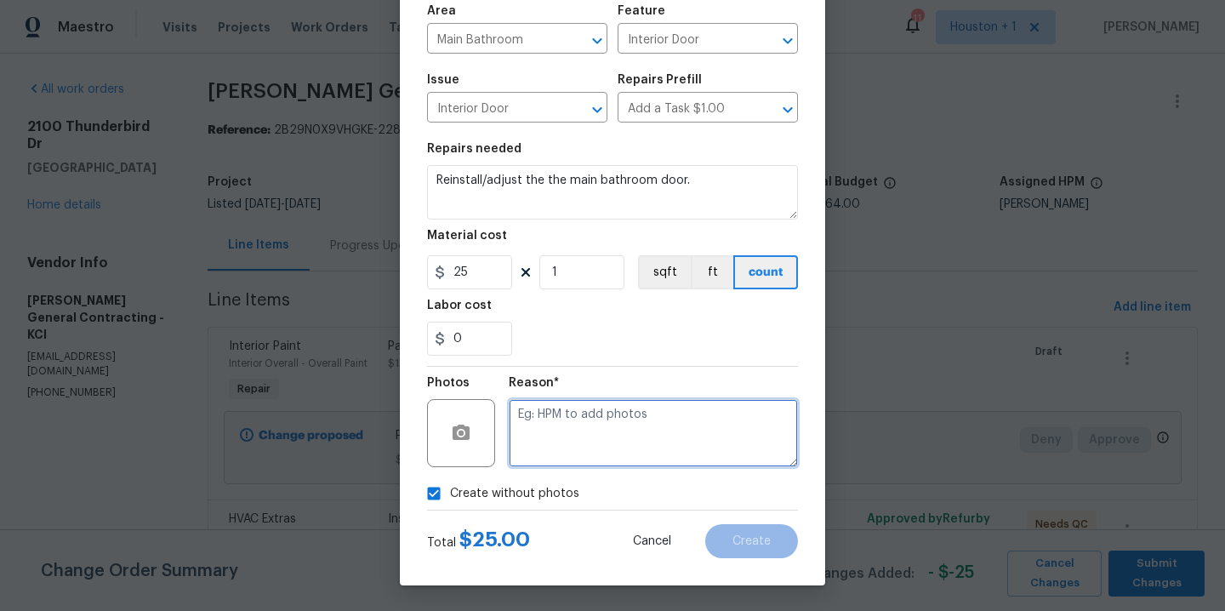
click at [572, 447] on textarea at bounding box center [653, 433] width 289 height 68
type textarea "."
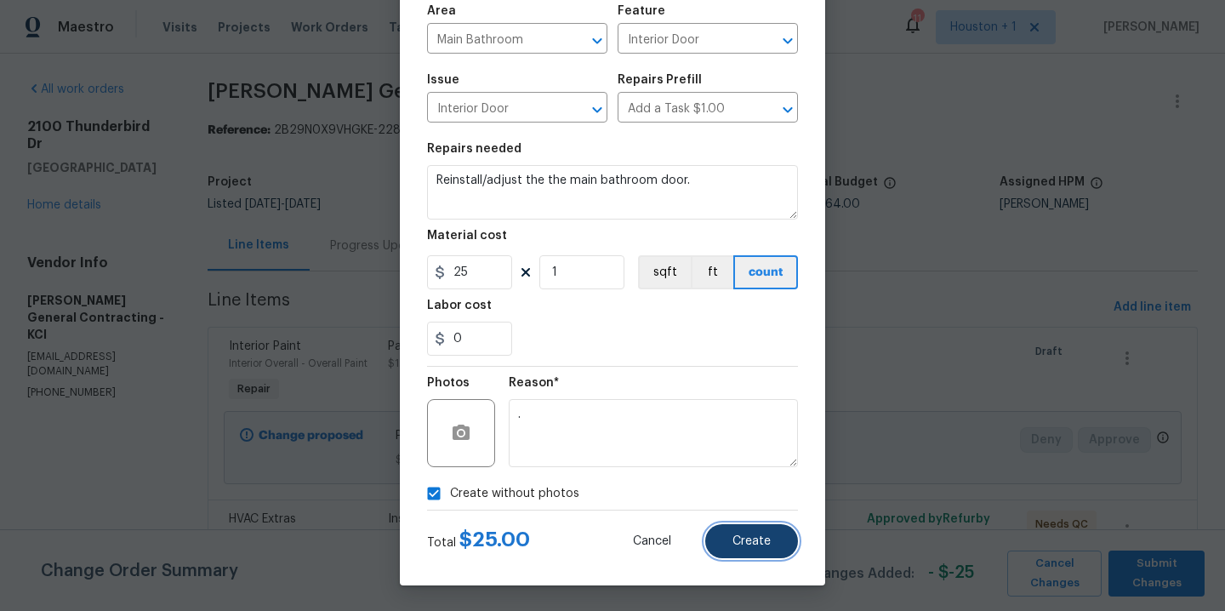
click at [747, 535] on span "Create" at bounding box center [751, 541] width 38 height 13
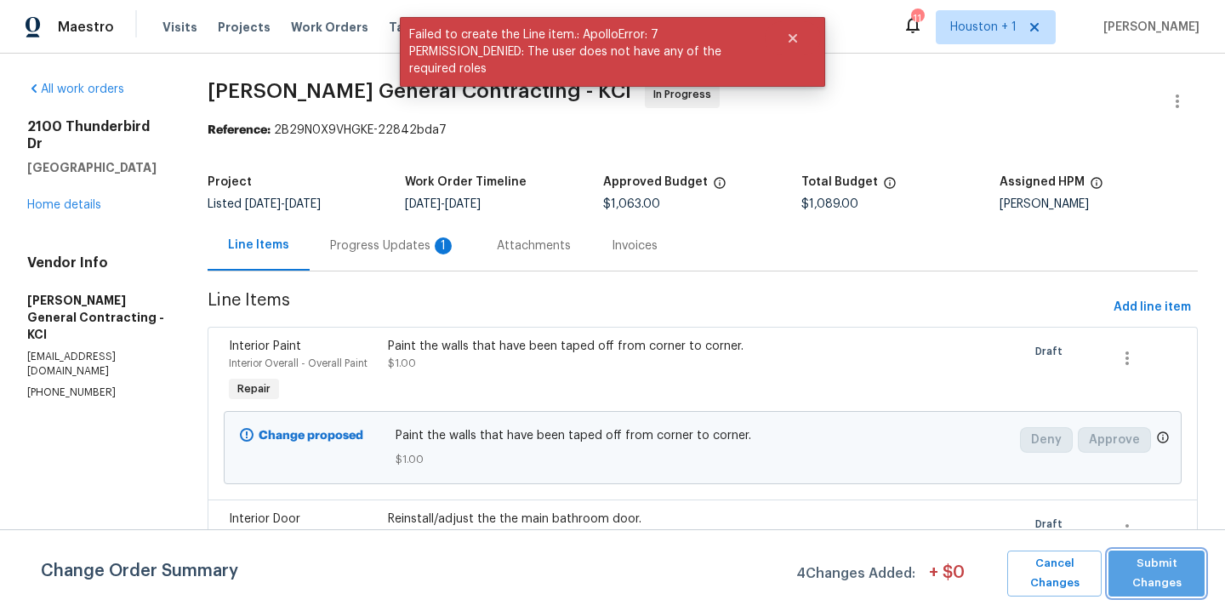
click at [1192, 578] on span "Submit Changes" at bounding box center [1156, 573] width 79 height 39
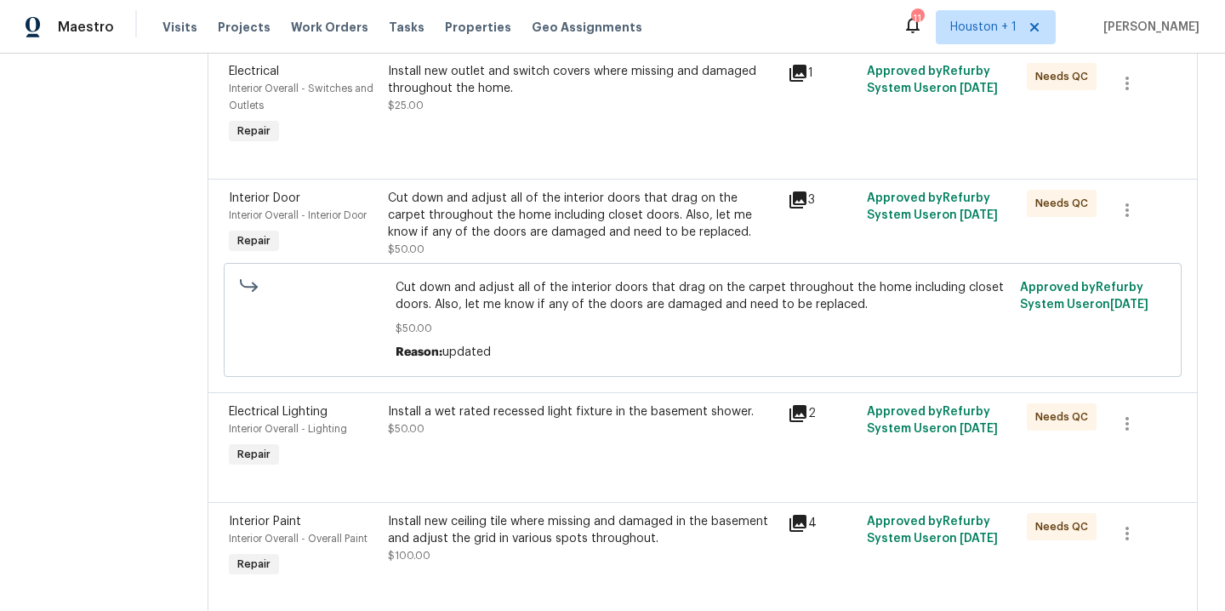
scroll to position [746, 0]
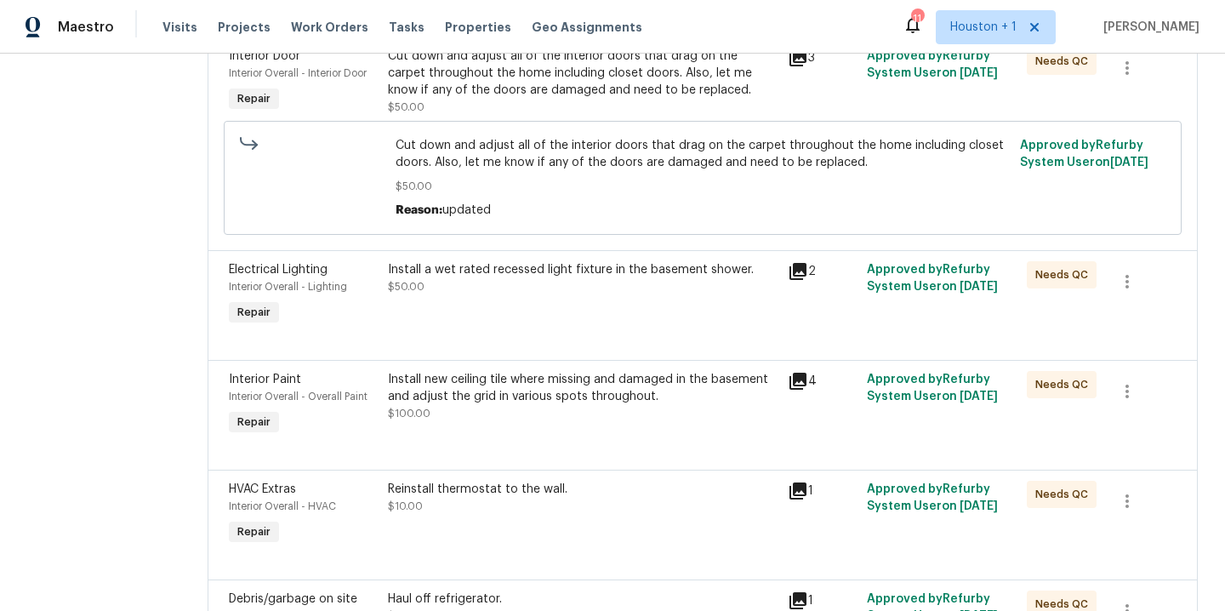
click at [580, 307] on div "Install a wet rated recessed light fixture in the basement shower. $50.00" at bounding box center [582, 295] width 399 height 78
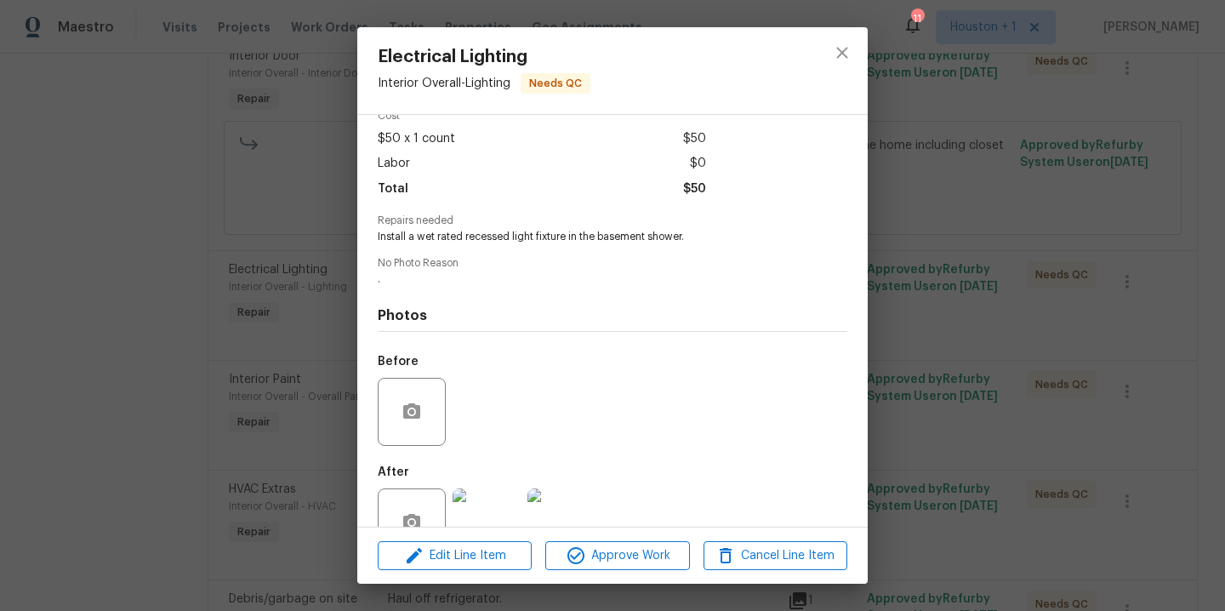
scroll to position [130, 0]
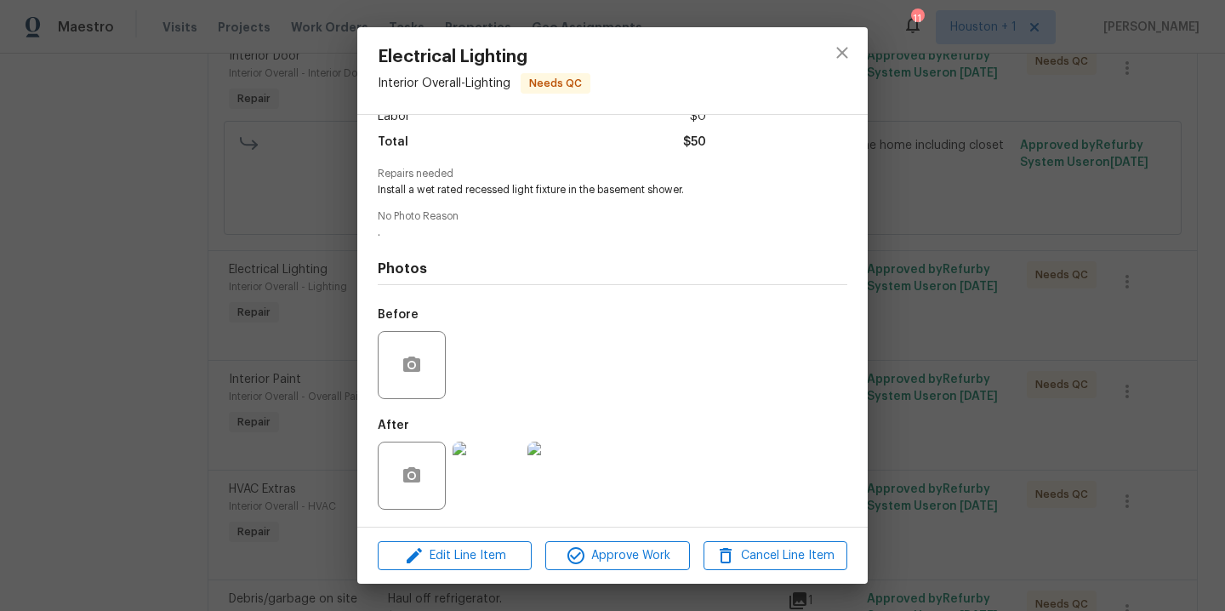
click at [475, 481] on img at bounding box center [486, 475] width 68 height 68
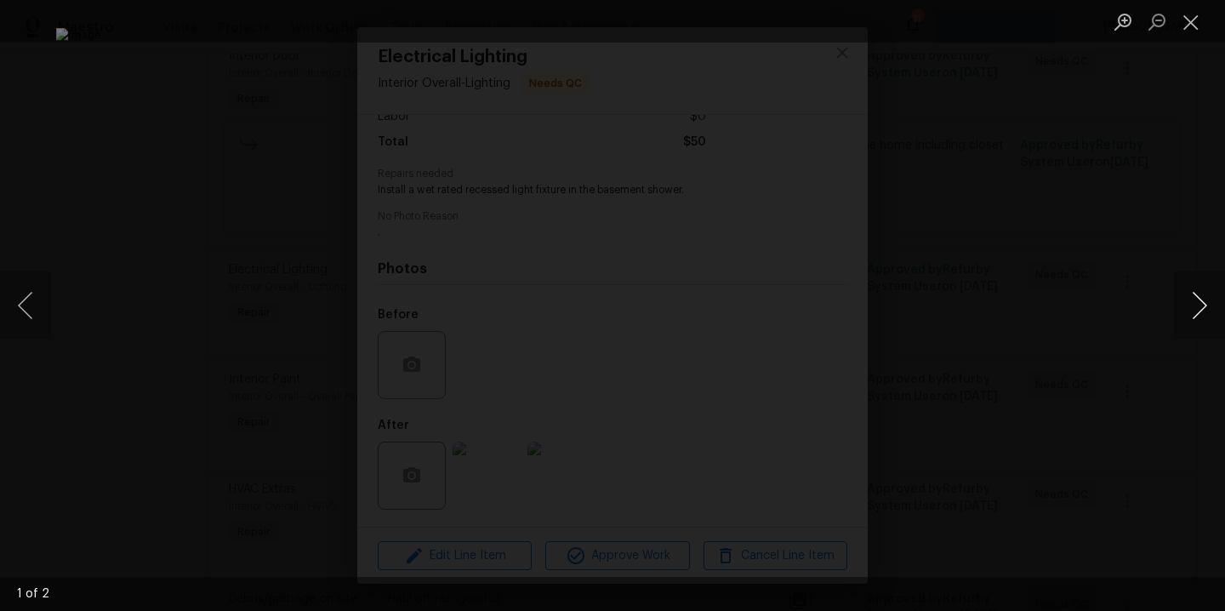
click at [1202, 310] on button "Next image" at bounding box center [1199, 305] width 51 height 68
click at [1134, 258] on div "Lightbox" at bounding box center [612, 305] width 1225 height 611
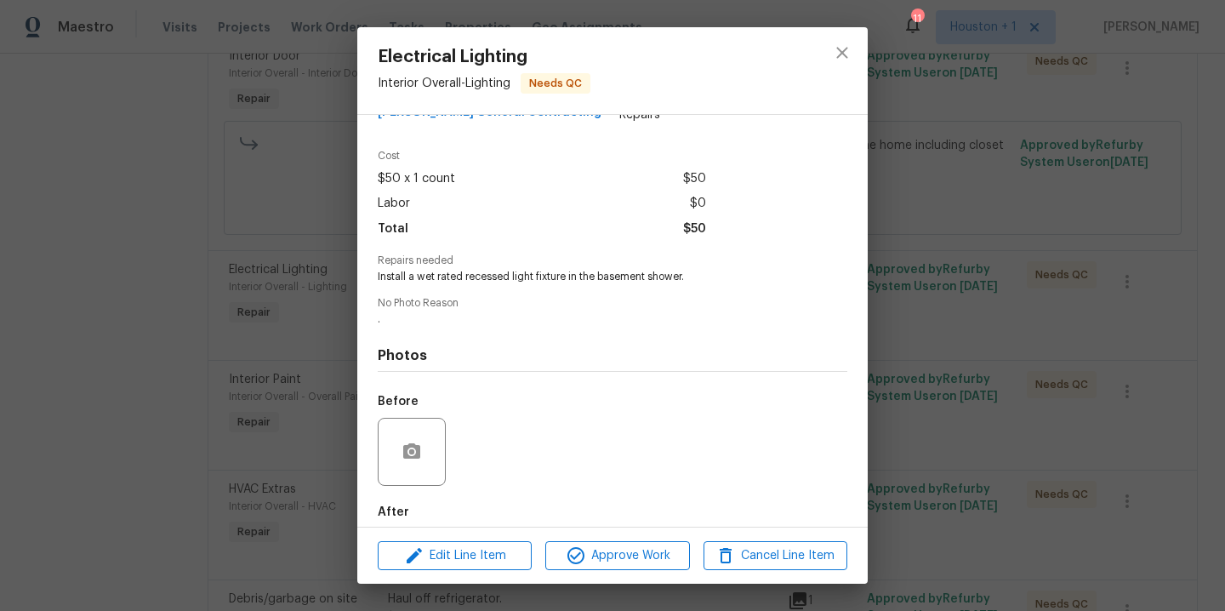
scroll to position [0, 0]
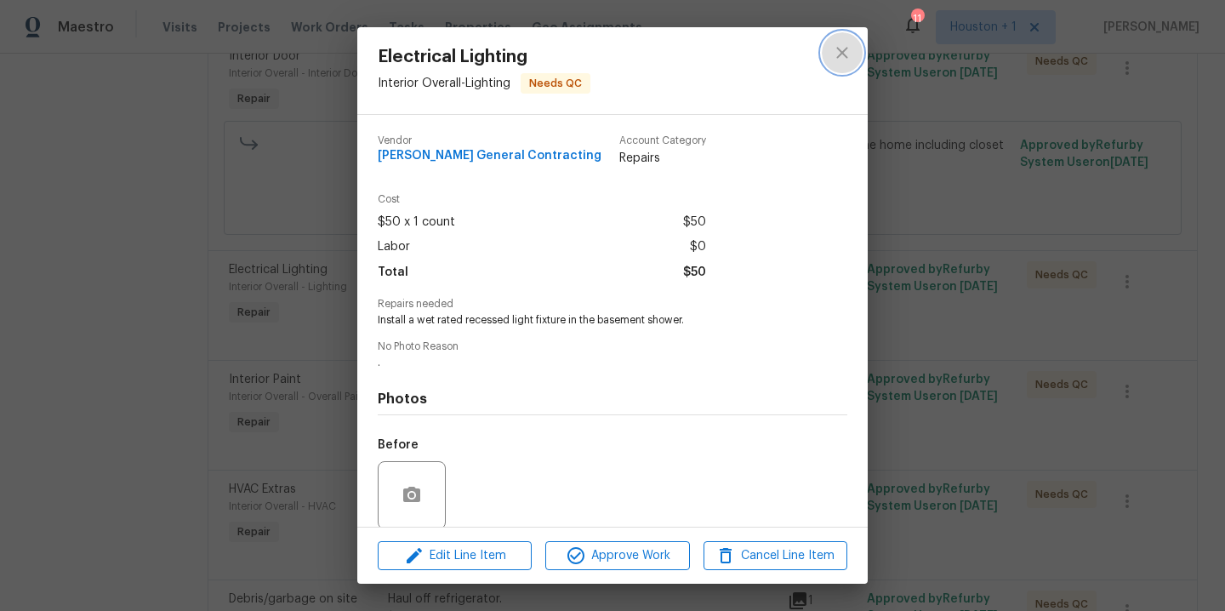
click at [848, 49] on icon "close" at bounding box center [842, 53] width 20 height 20
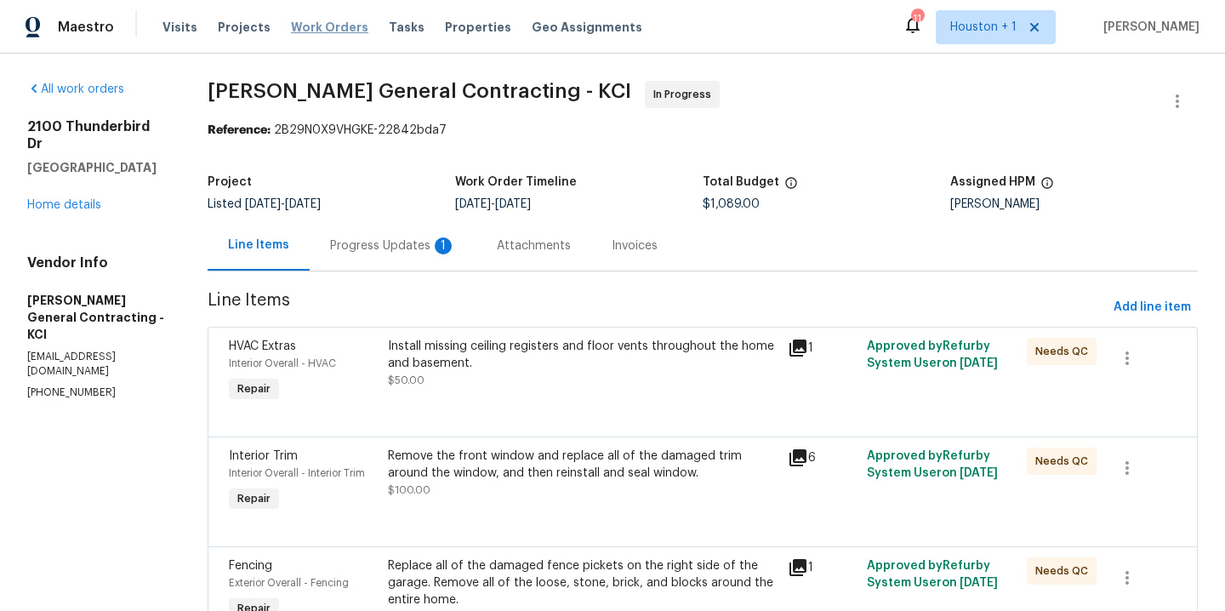
click at [291, 28] on span "Work Orders" at bounding box center [329, 27] width 77 height 17
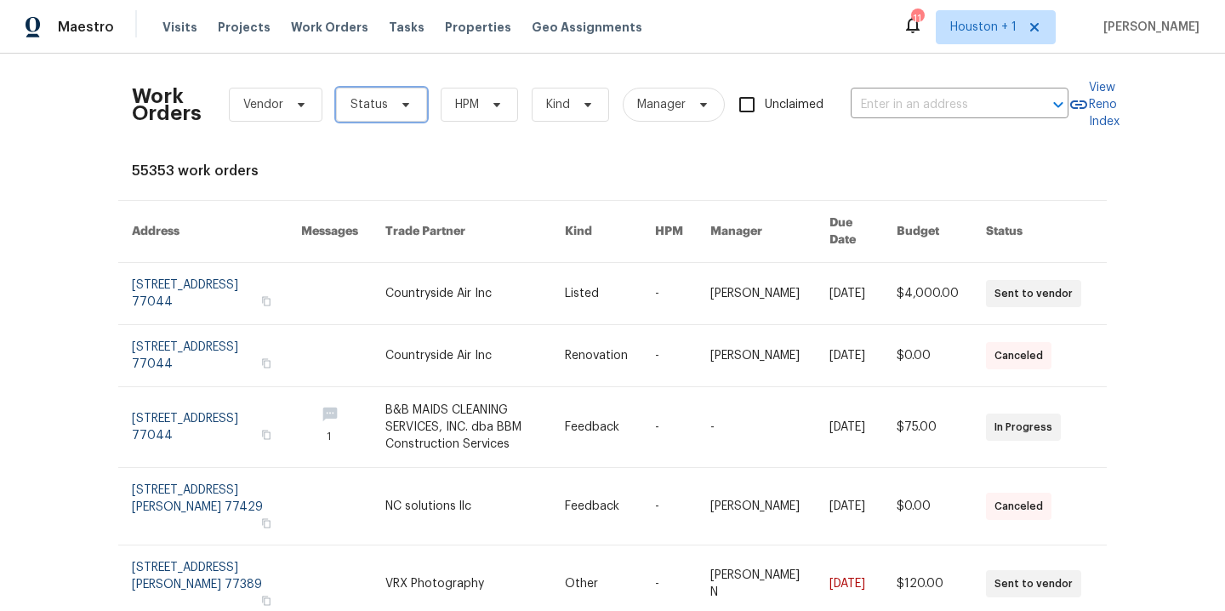
click at [351, 118] on span "Status" at bounding box center [381, 105] width 91 height 34
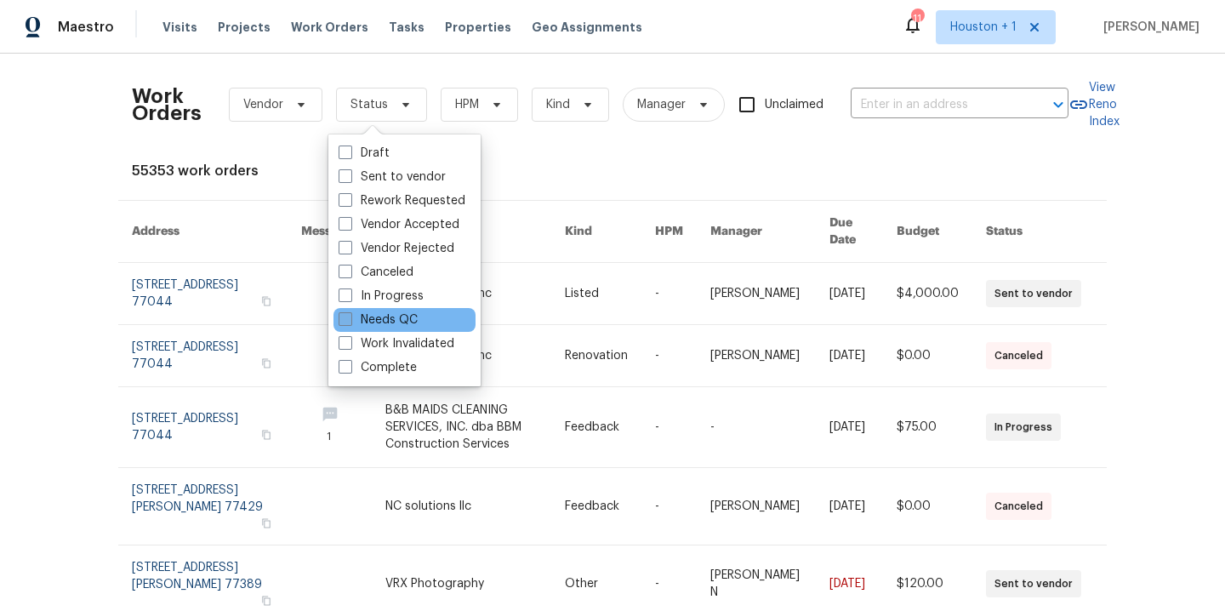
click at [391, 322] on label "Needs QC" at bounding box center [378, 319] width 79 height 17
click at [350, 322] on input "Needs QC" at bounding box center [344, 316] width 11 height 11
checkbox input "true"
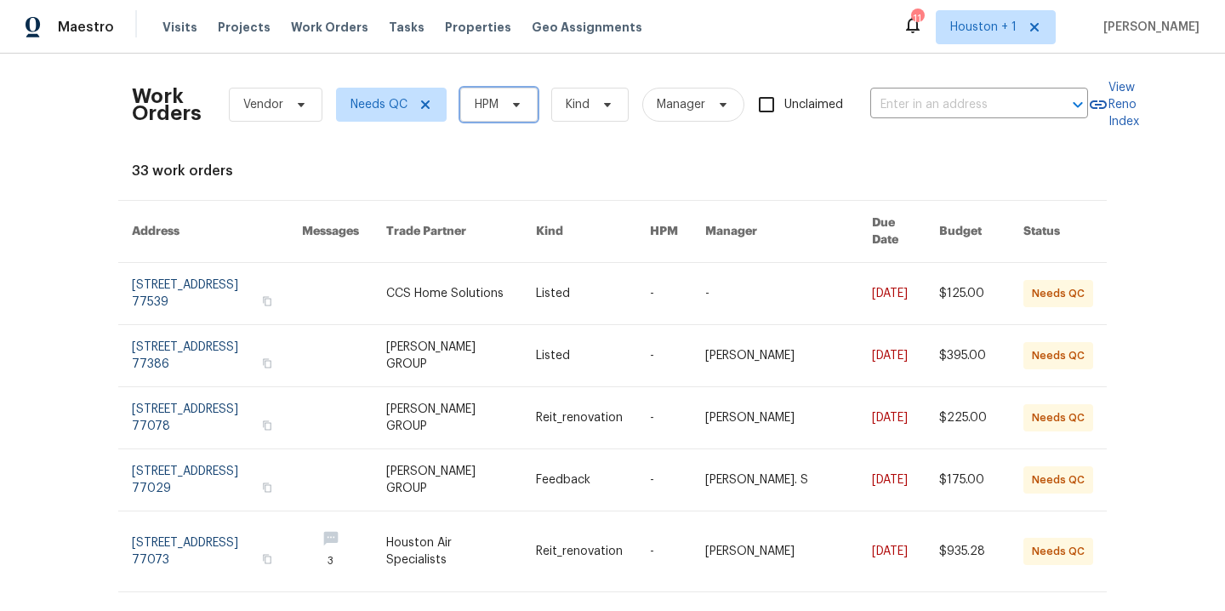
click at [510, 92] on span "HPM" at bounding box center [498, 105] width 77 height 34
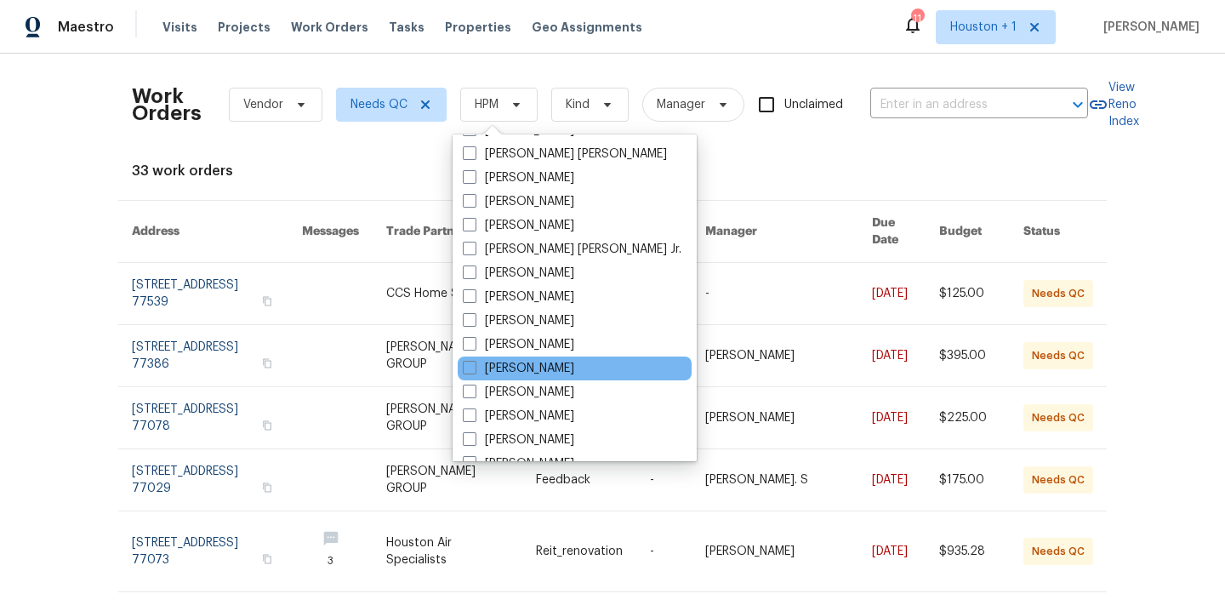
scroll to position [544, 0]
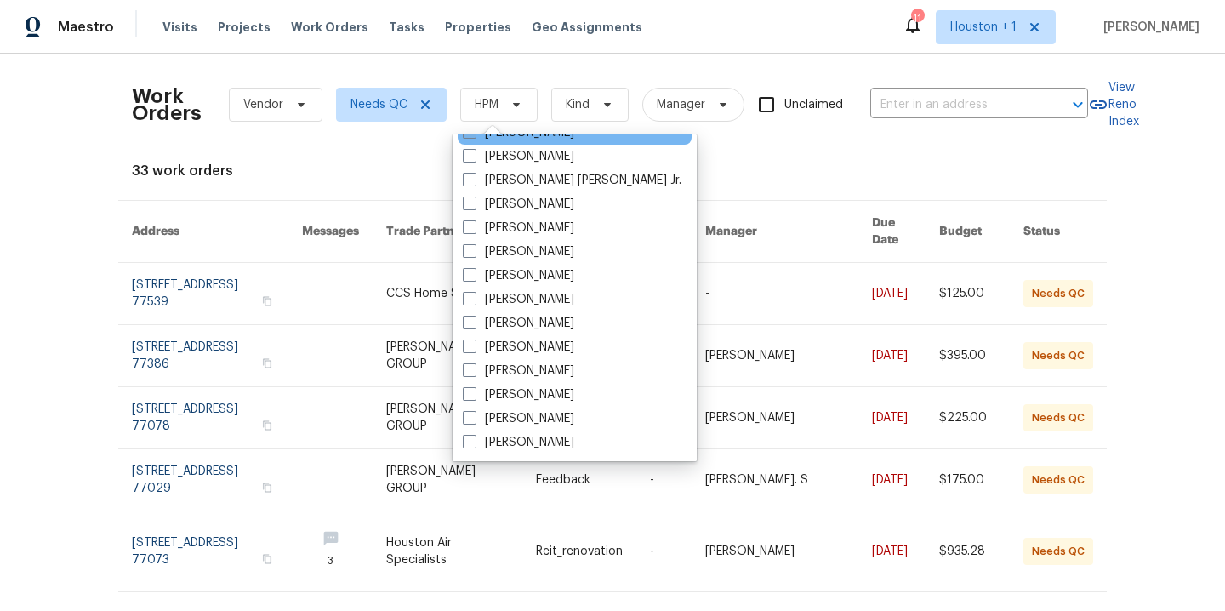
click at [533, 139] on label "[PERSON_NAME]" at bounding box center [518, 132] width 111 height 17
click at [474, 135] on input "[PERSON_NAME]" at bounding box center [468, 129] width 11 height 11
checkbox input "true"
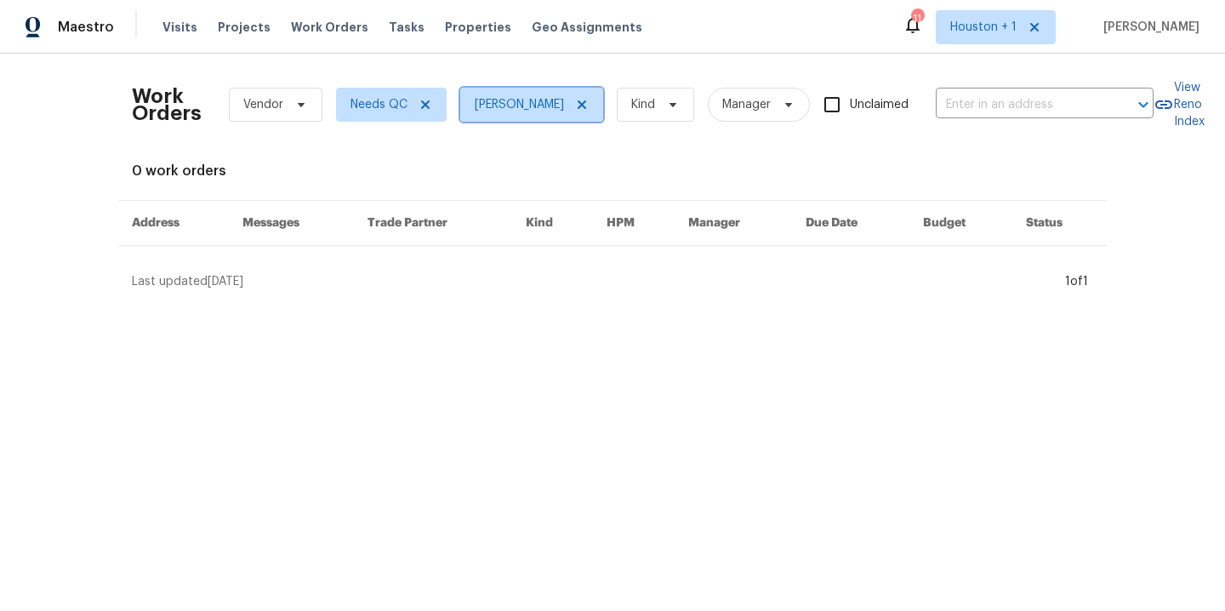
click at [575, 100] on icon at bounding box center [582, 105] width 14 height 14
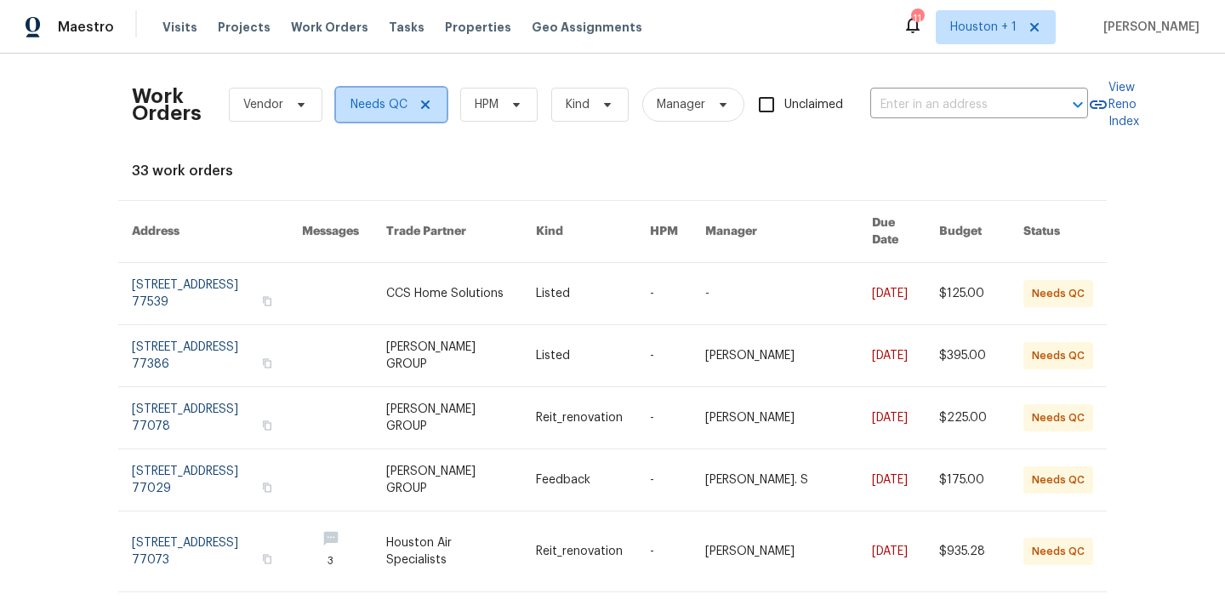
click at [413, 109] on span at bounding box center [422, 105] width 19 height 14
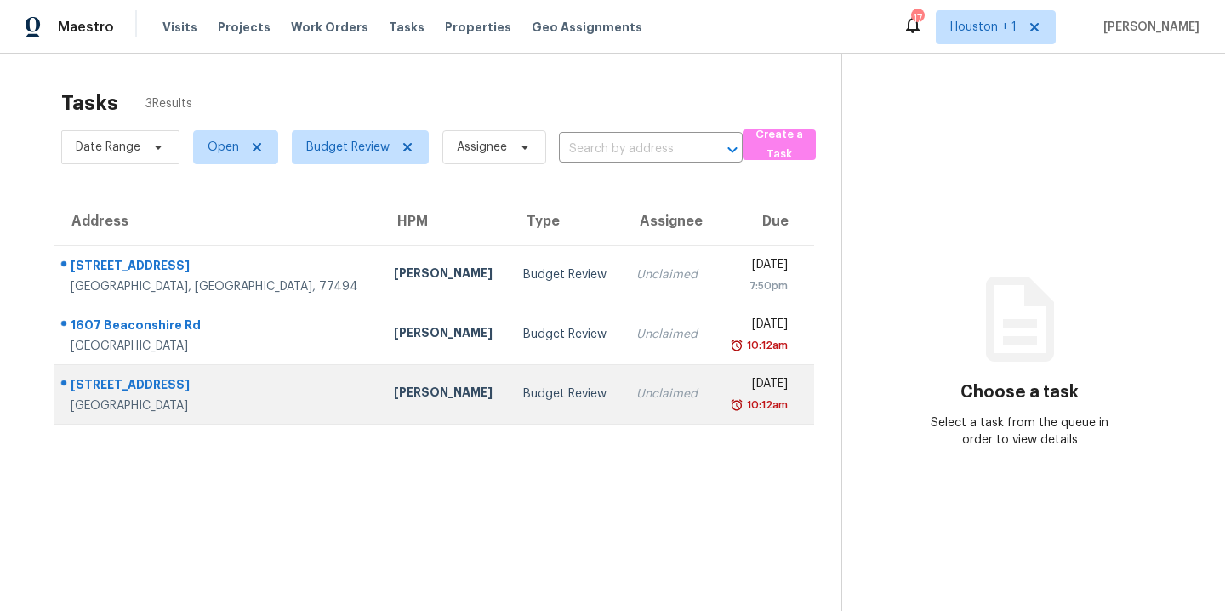
click at [394, 398] on div "[PERSON_NAME]" at bounding box center [445, 394] width 102 height 21
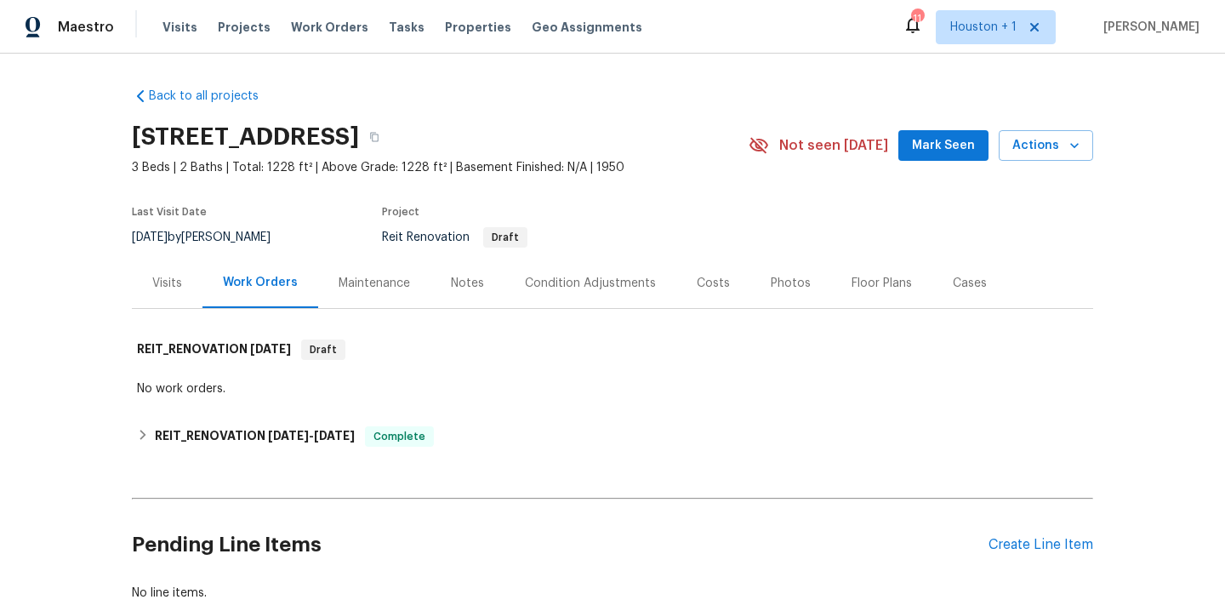
click at [479, 70] on div "Back to all projects [STREET_ADDRESS] 3 Beds | 2 Baths | Total: 1228 ft² | Abov…" at bounding box center [612, 332] width 1225 height 557
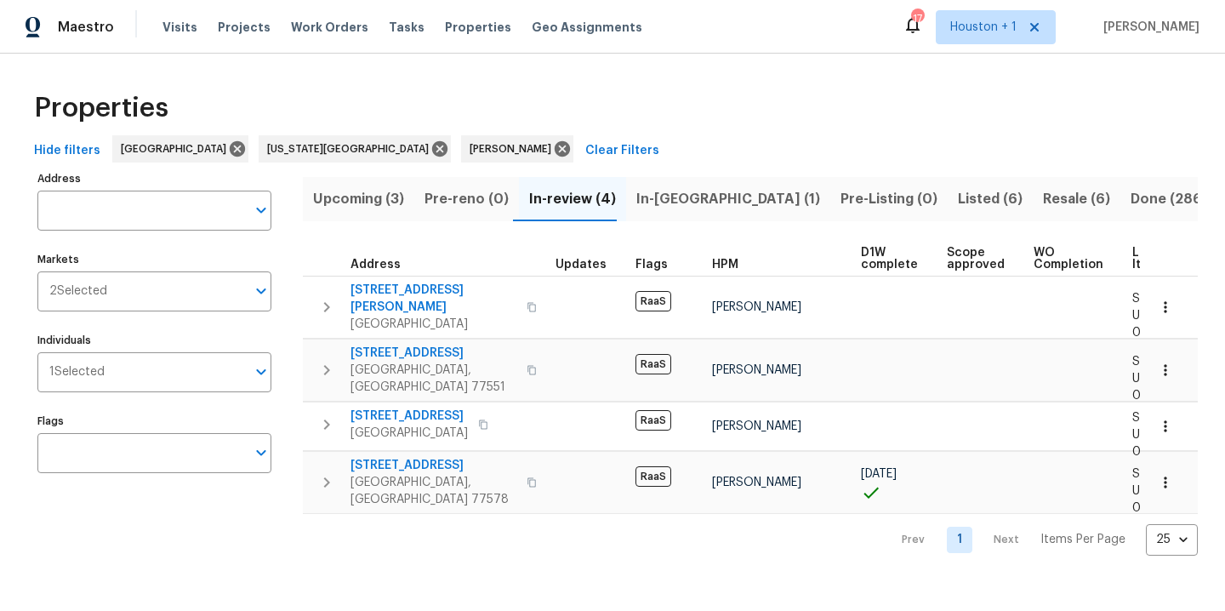
click at [386, 196] on span "Upcoming (3)" at bounding box center [358, 199] width 91 height 24
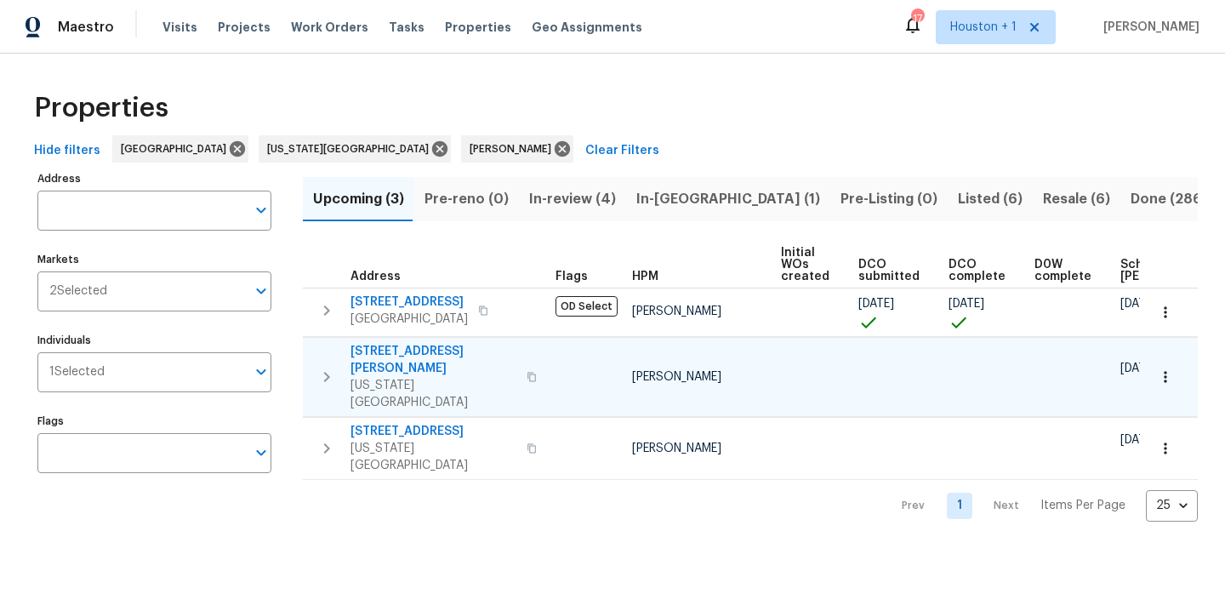
click at [1157, 368] on icon "button" at bounding box center [1165, 376] width 17 height 17
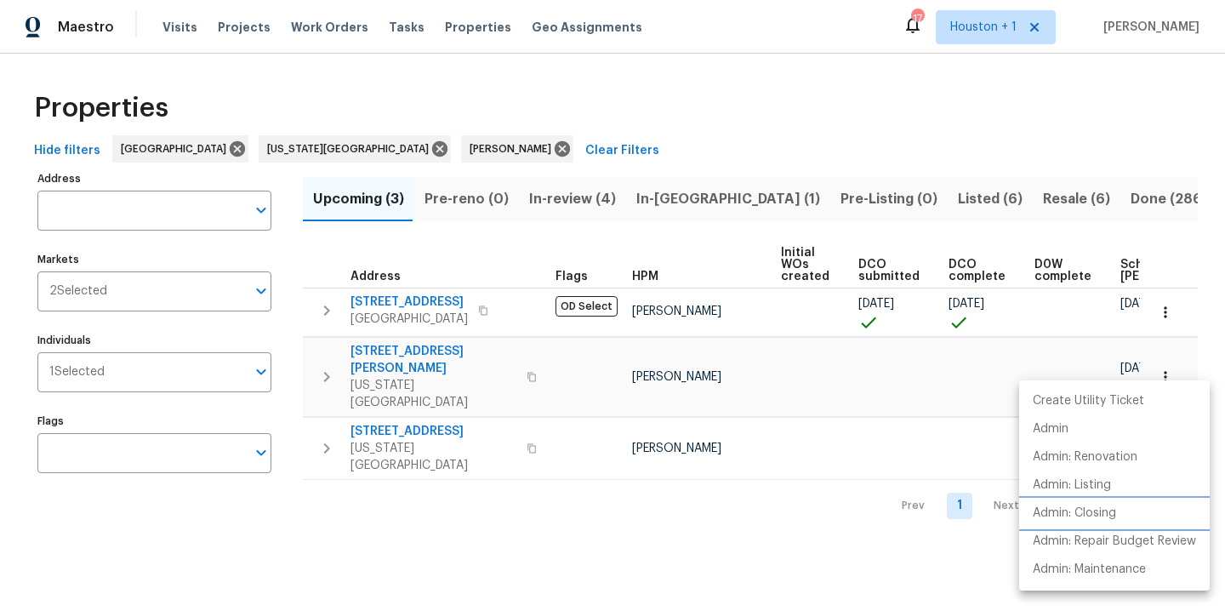
click at [1070, 515] on p "Admin: Closing" at bounding box center [1074, 513] width 83 height 18
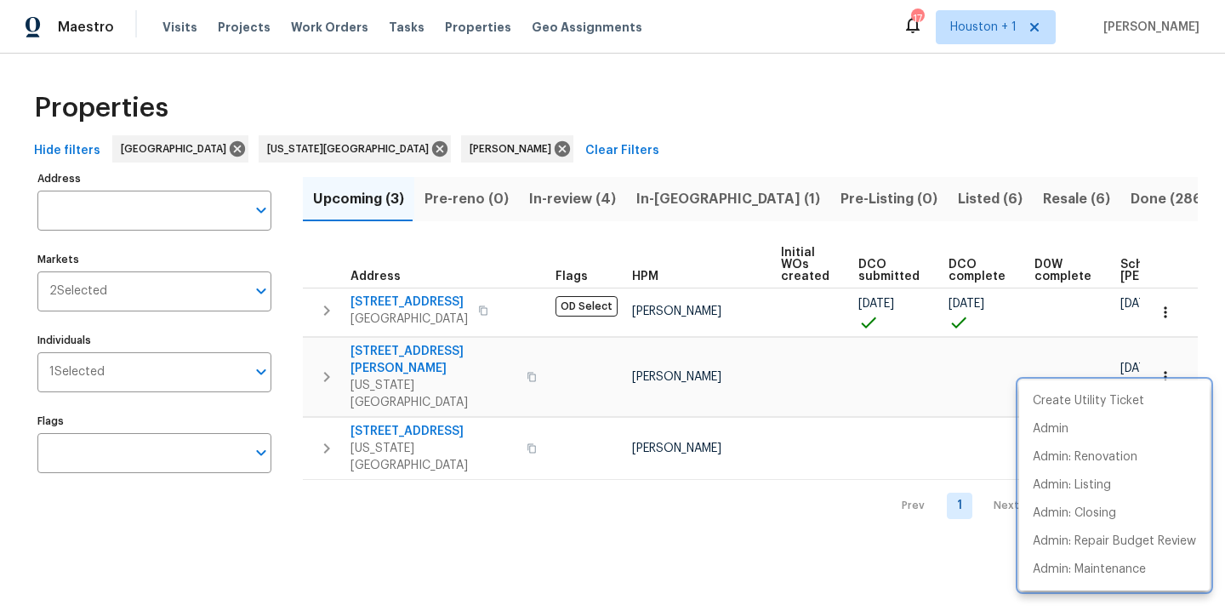
click at [614, 94] on div at bounding box center [612, 305] width 1225 height 611
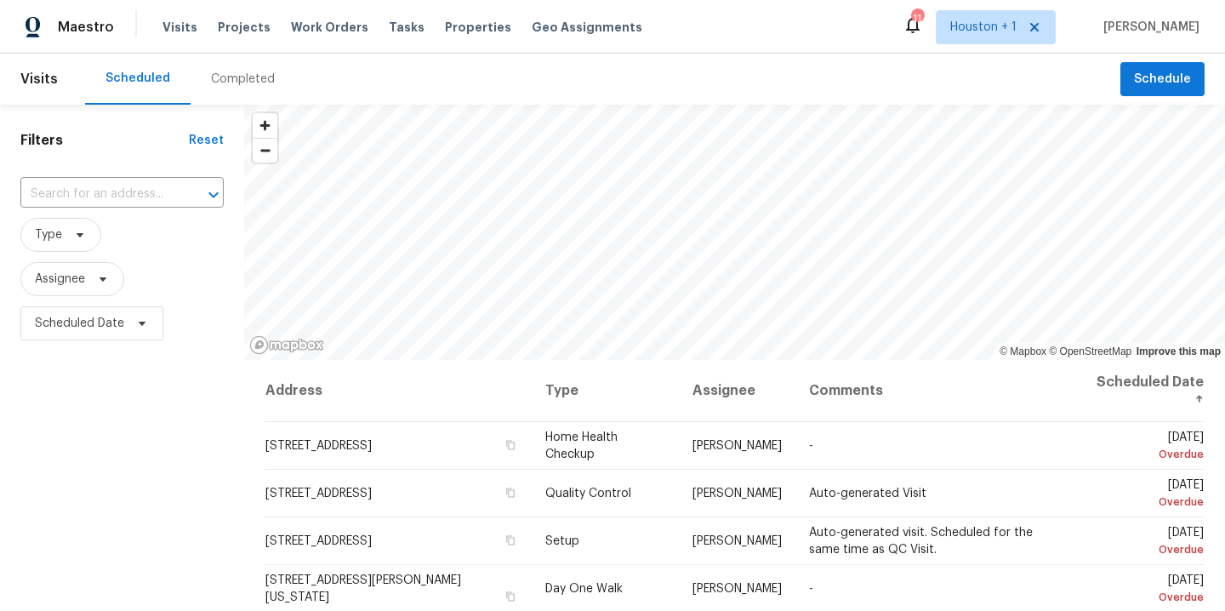
scroll to position [91, 0]
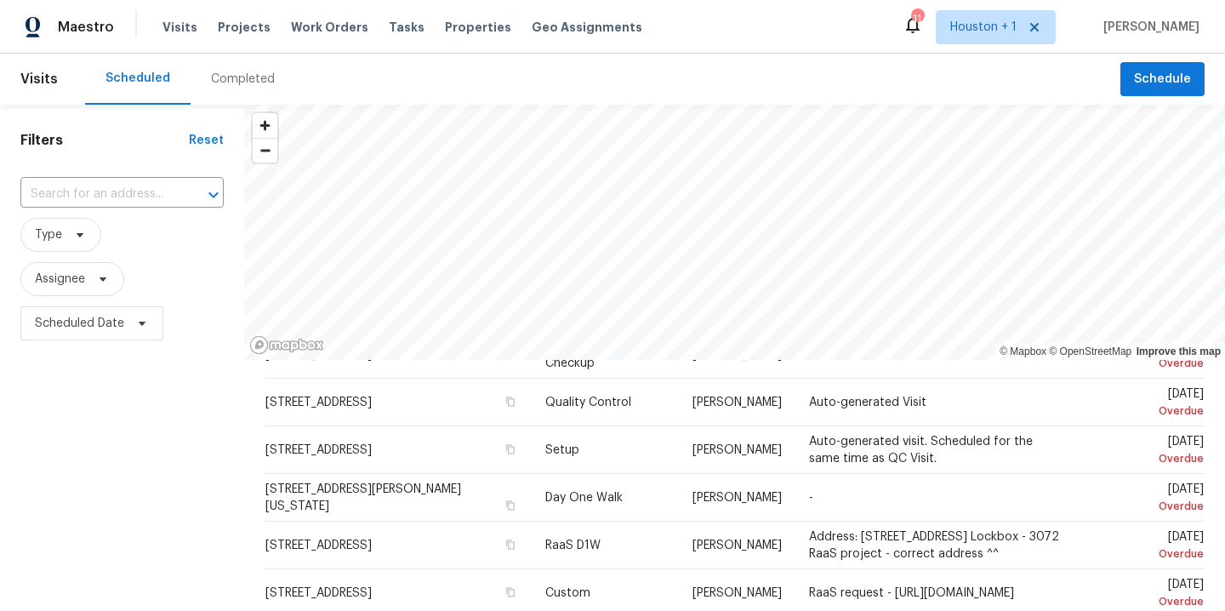
click at [57, 444] on div "Filters Reset ​ Type Assignee Scheduled Date" at bounding box center [122, 476] width 244 height 743
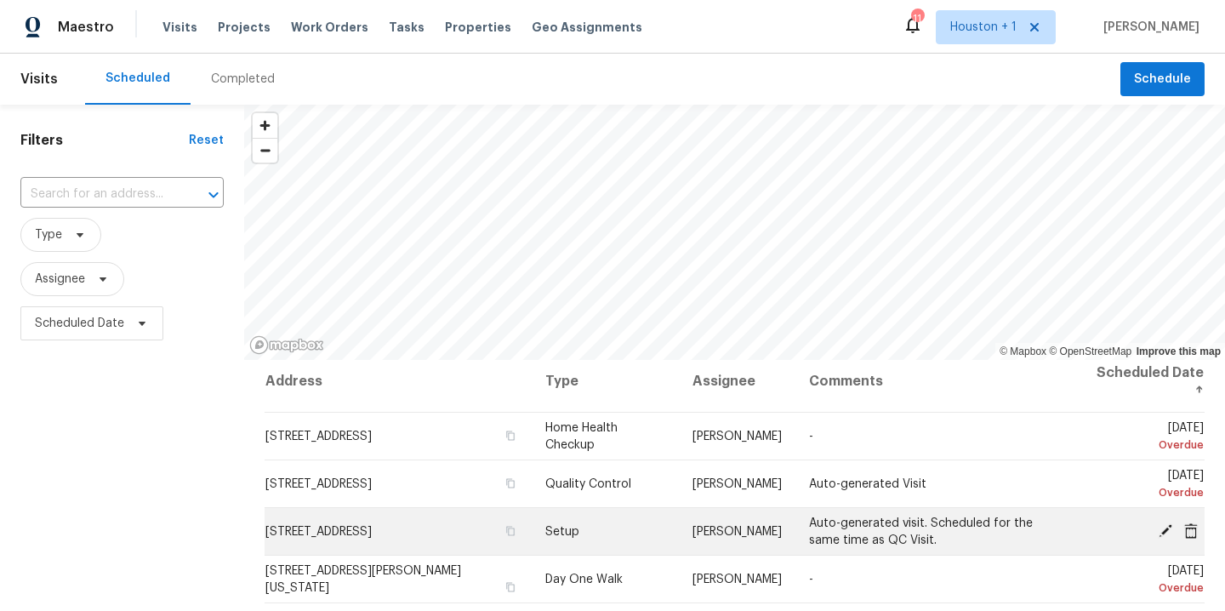
scroll to position [0, 0]
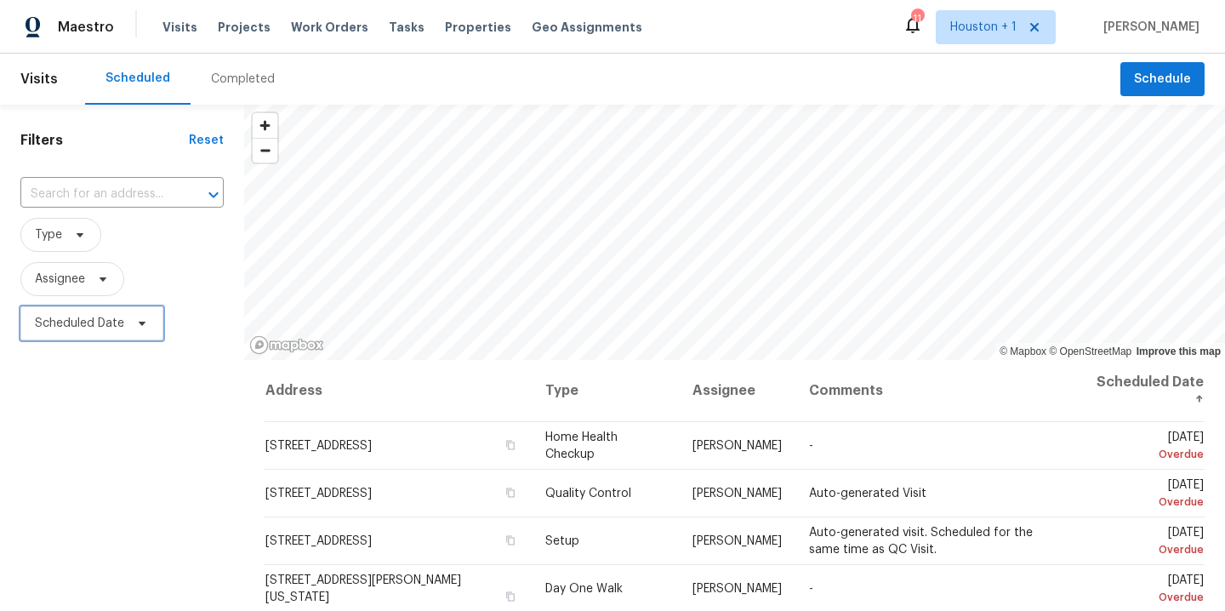
click at [97, 316] on span "Scheduled Date" at bounding box center [79, 323] width 89 height 17
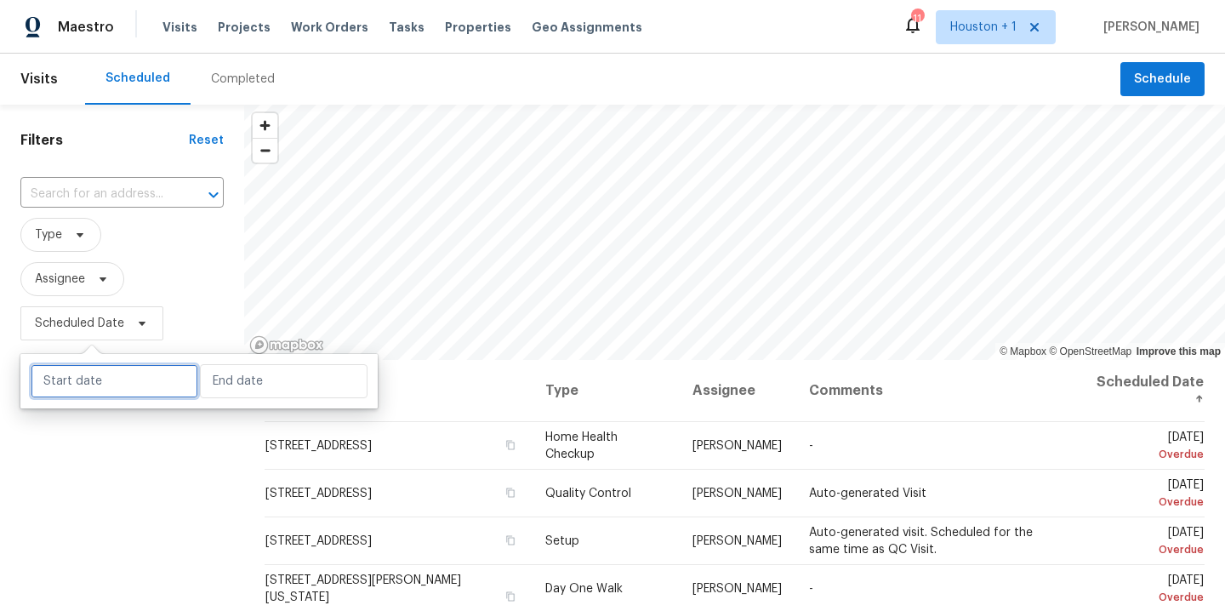
select select "9"
select select "2025"
select select "10"
select select "2025"
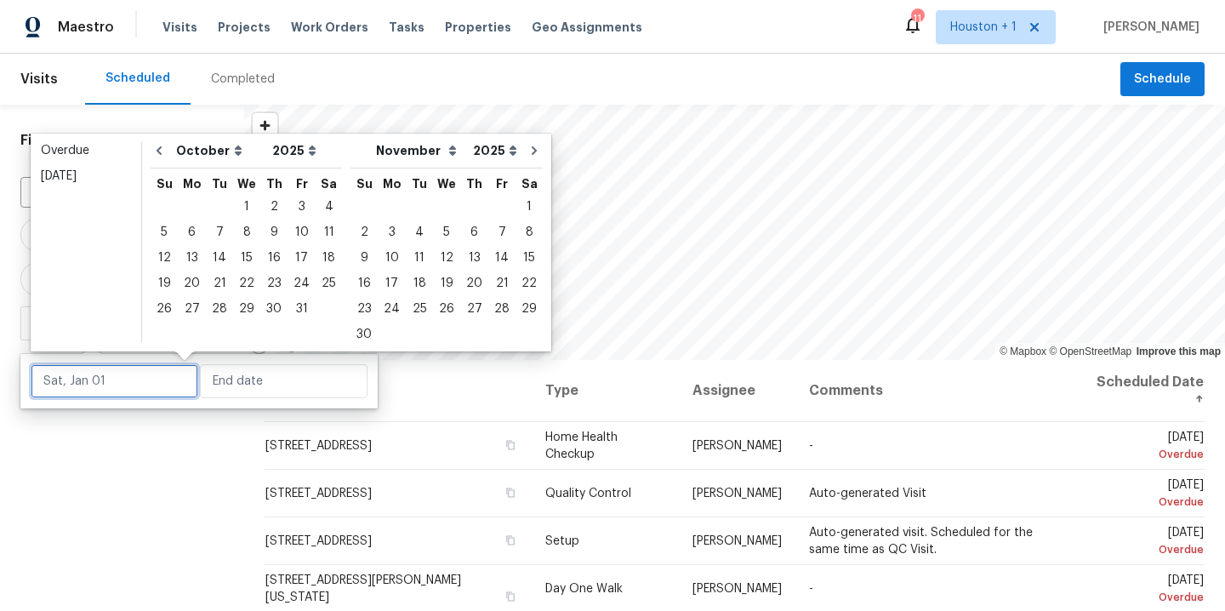
click at [129, 383] on input "text" at bounding box center [115, 381] width 168 height 34
type input "[DATE]"
click at [316, 210] on div "4" at bounding box center [329, 207] width 26 height 24
type input "[DATE]"
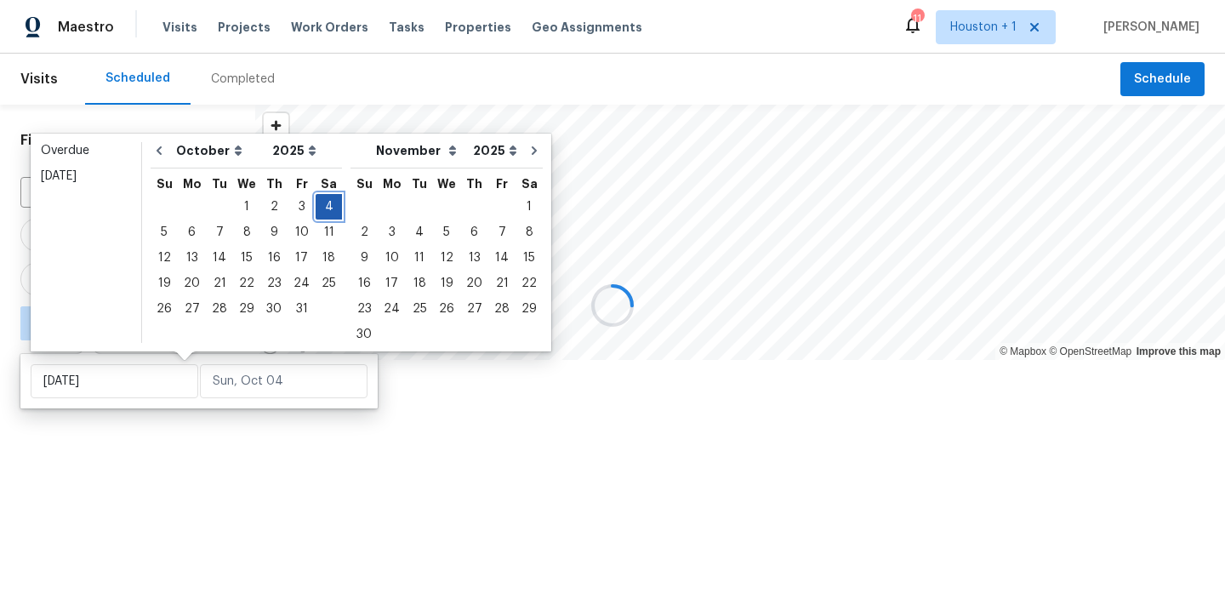
click at [316, 209] on div "4" at bounding box center [329, 207] width 26 height 24
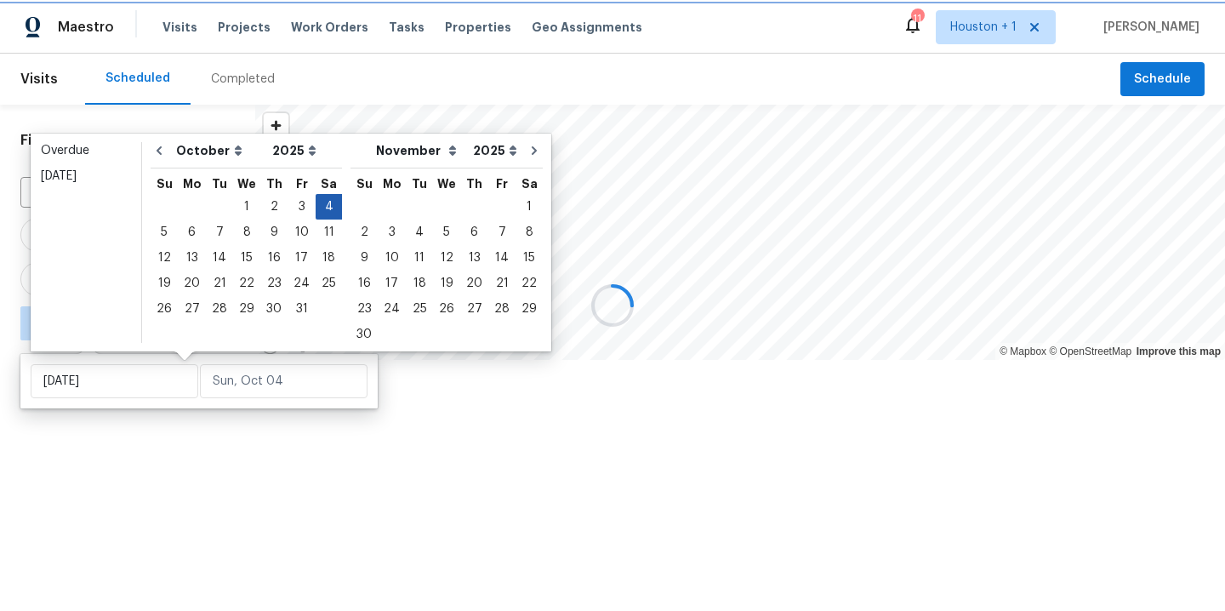
type input "[DATE]"
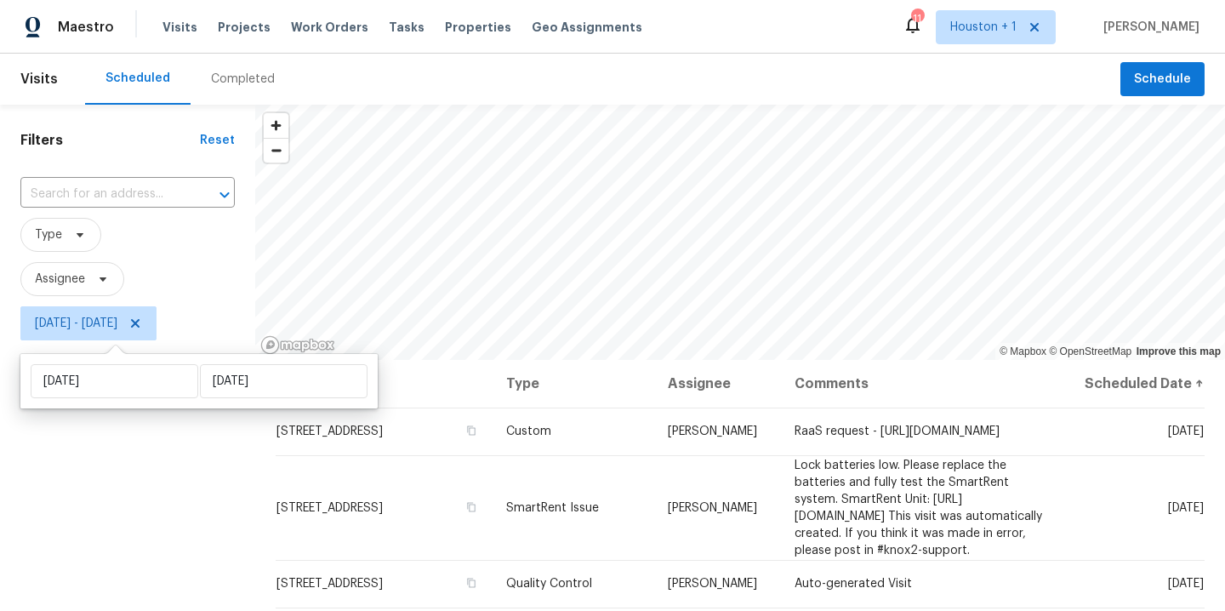
click at [71, 498] on div "Filters Reset ​ Type Assignee [DATE] - [DATE]" at bounding box center [127, 476] width 255 height 743
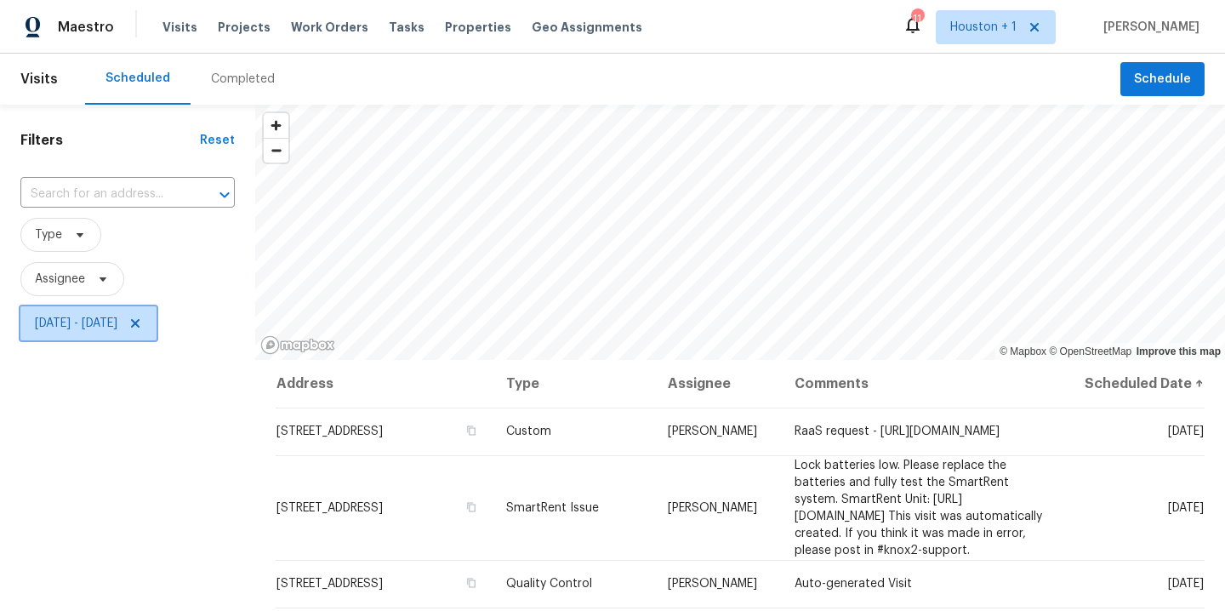
click at [156, 308] on span "[DATE] - [DATE]" at bounding box center [88, 323] width 136 height 34
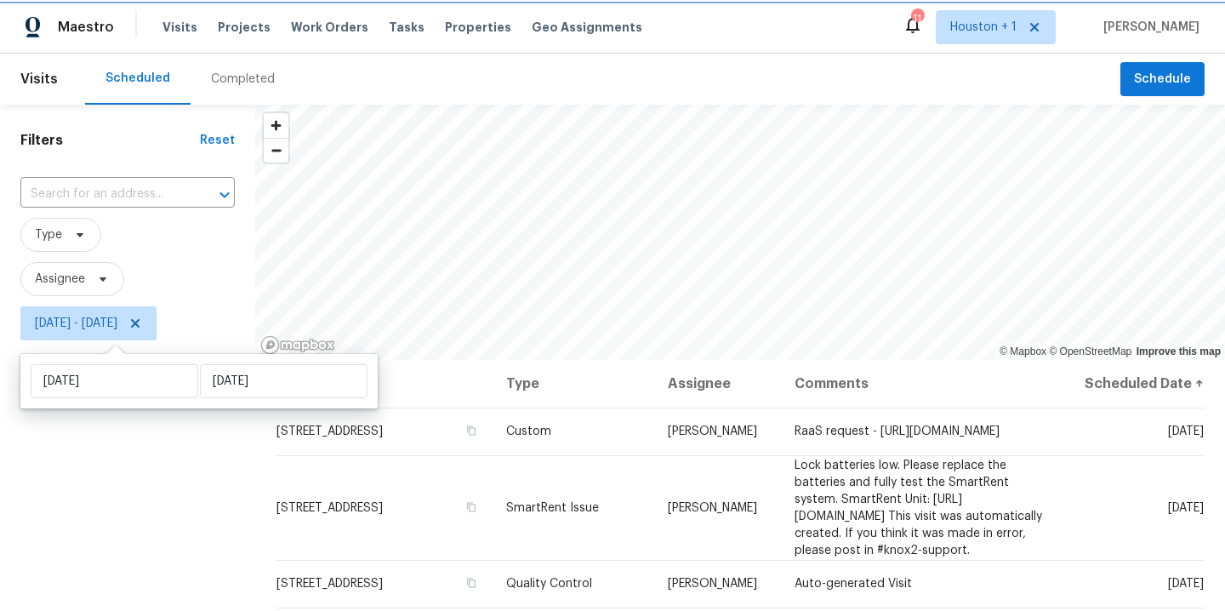
click at [156, 320] on span "[DATE] - [DATE]" at bounding box center [88, 323] width 136 height 34
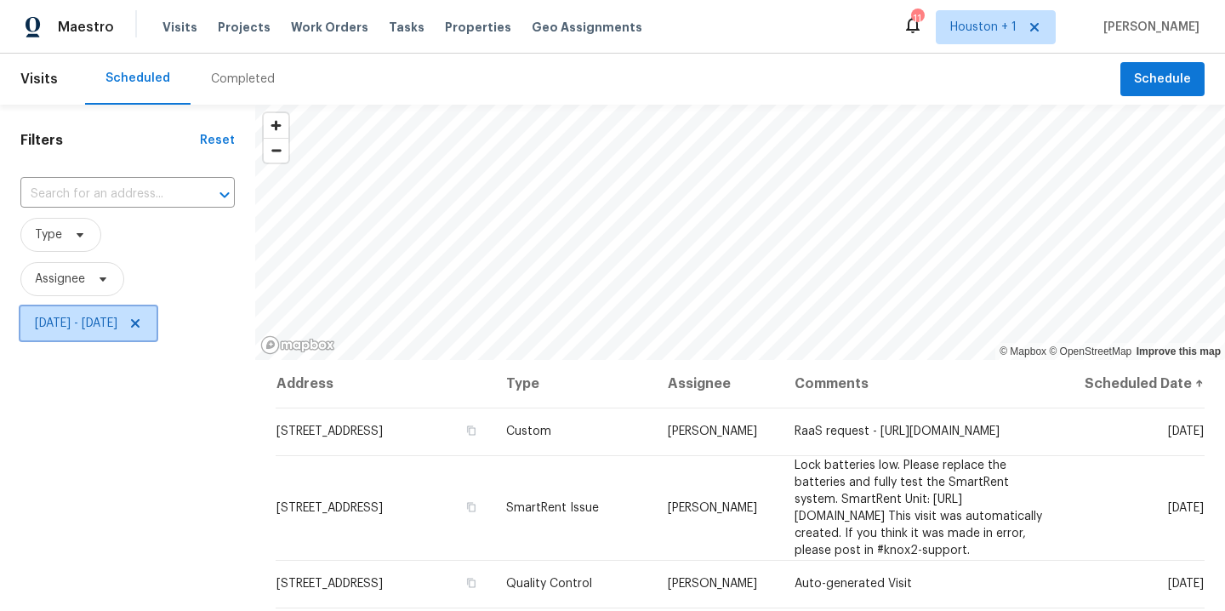
click at [142, 322] on icon at bounding box center [135, 323] width 14 height 14
